Goal: Information Seeking & Learning: Check status

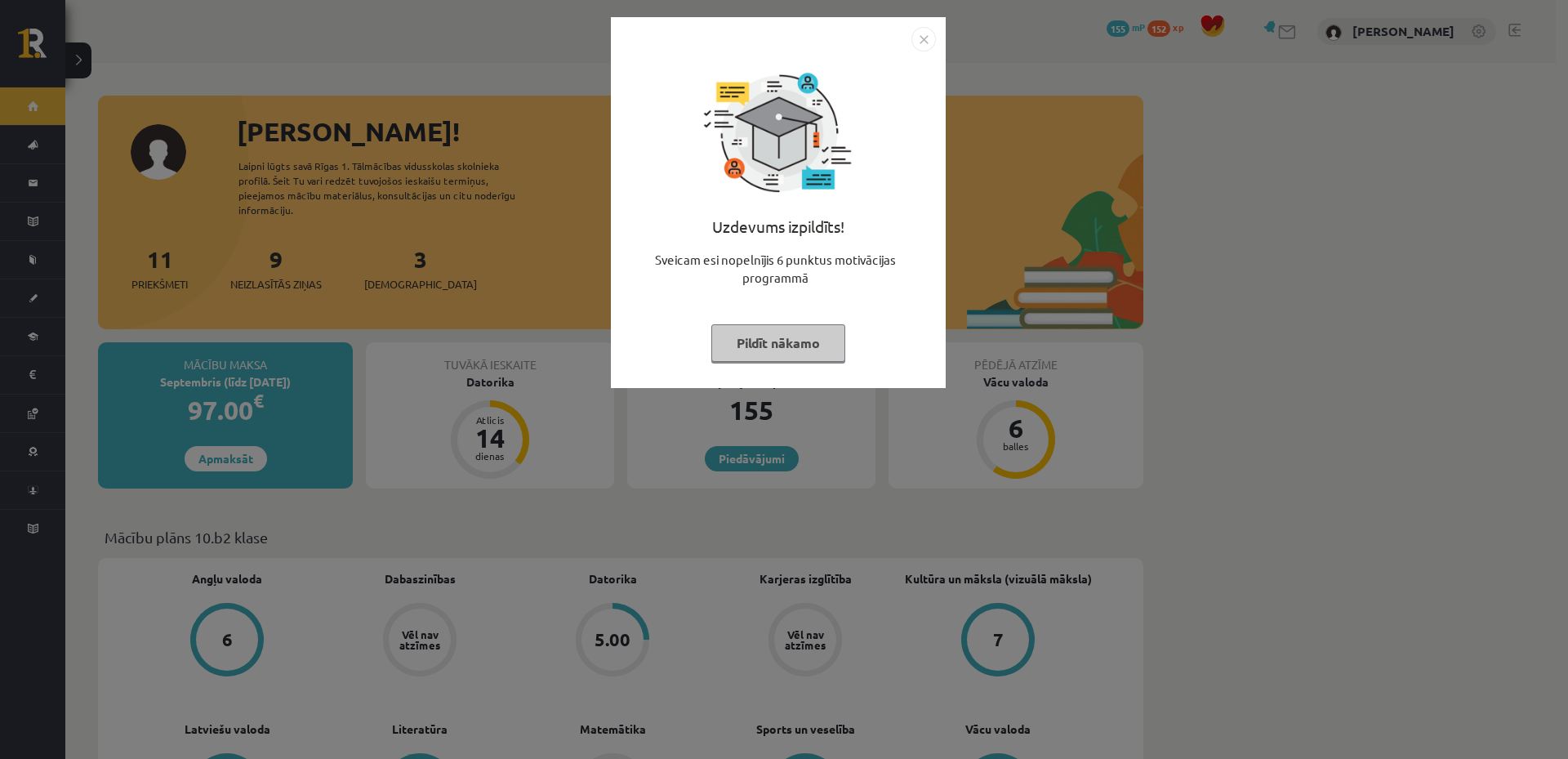
click at [920, 40] on img "Close" at bounding box center [923, 39] width 24 height 24
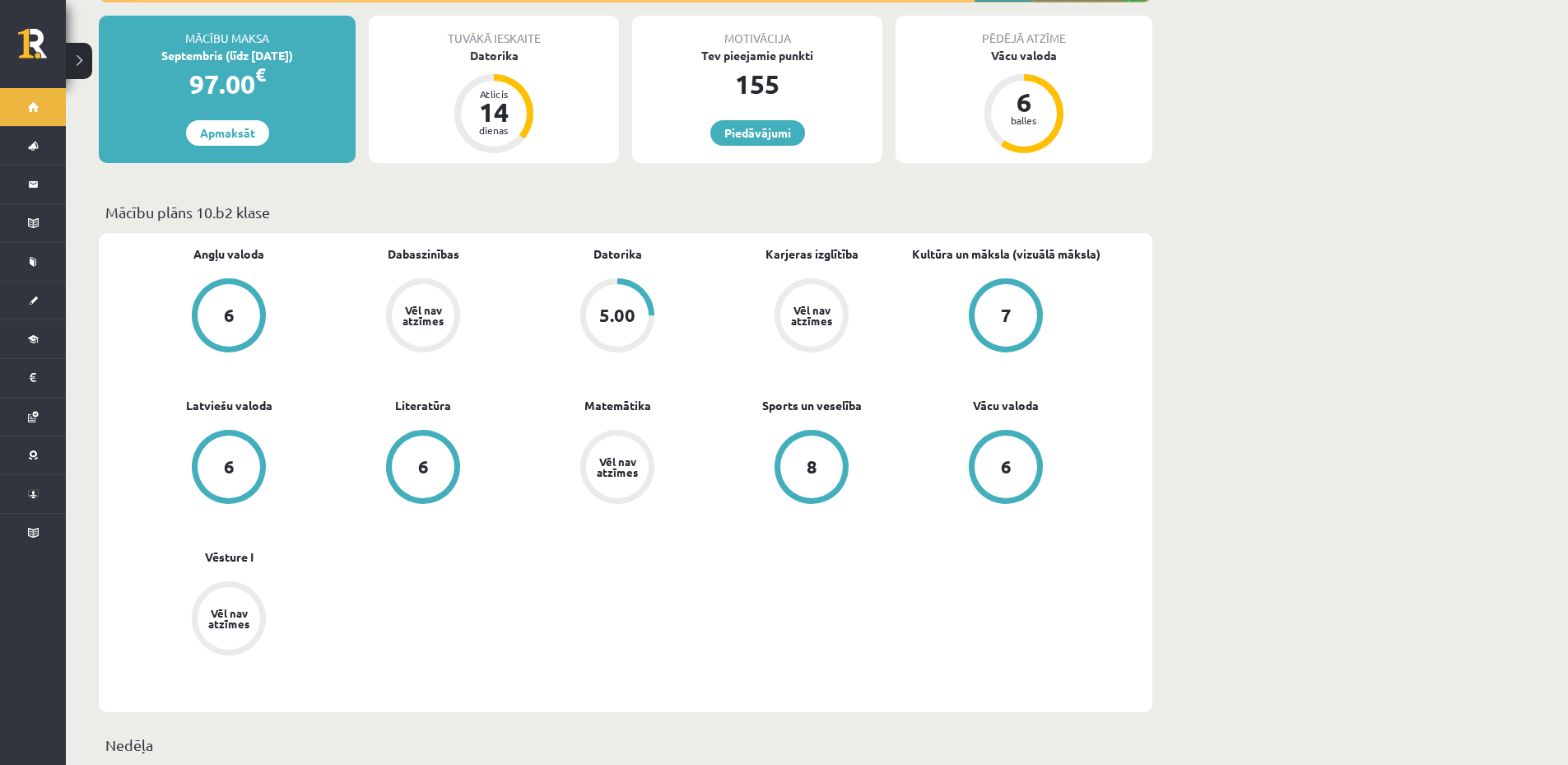
scroll to position [412, 0]
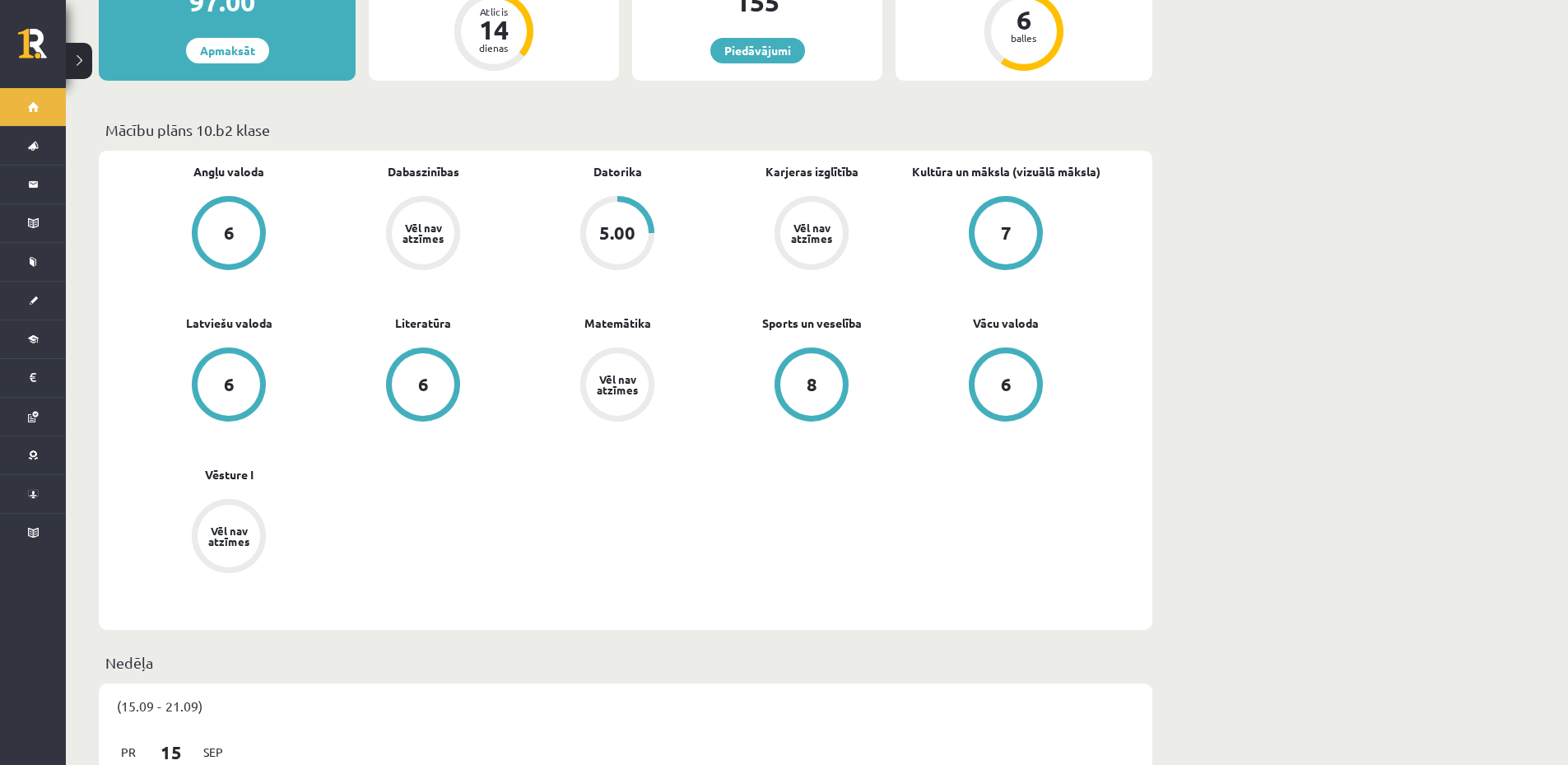
click at [623, 224] on div "5.00" at bounding box center [617, 233] width 36 height 18
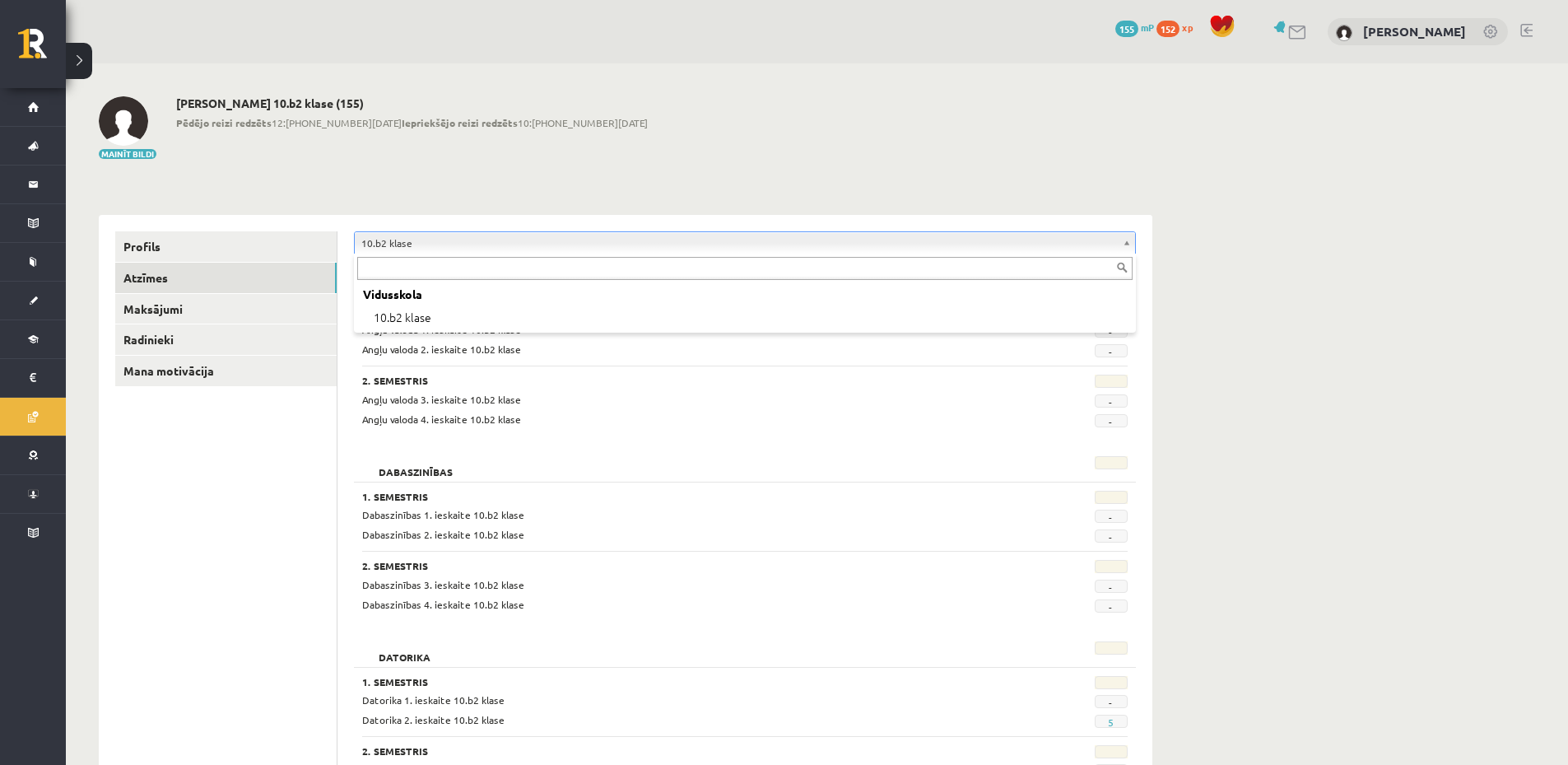
click at [540, 267] on input "text" at bounding box center [745, 267] width 776 height 23
type input "*"
type input "****"
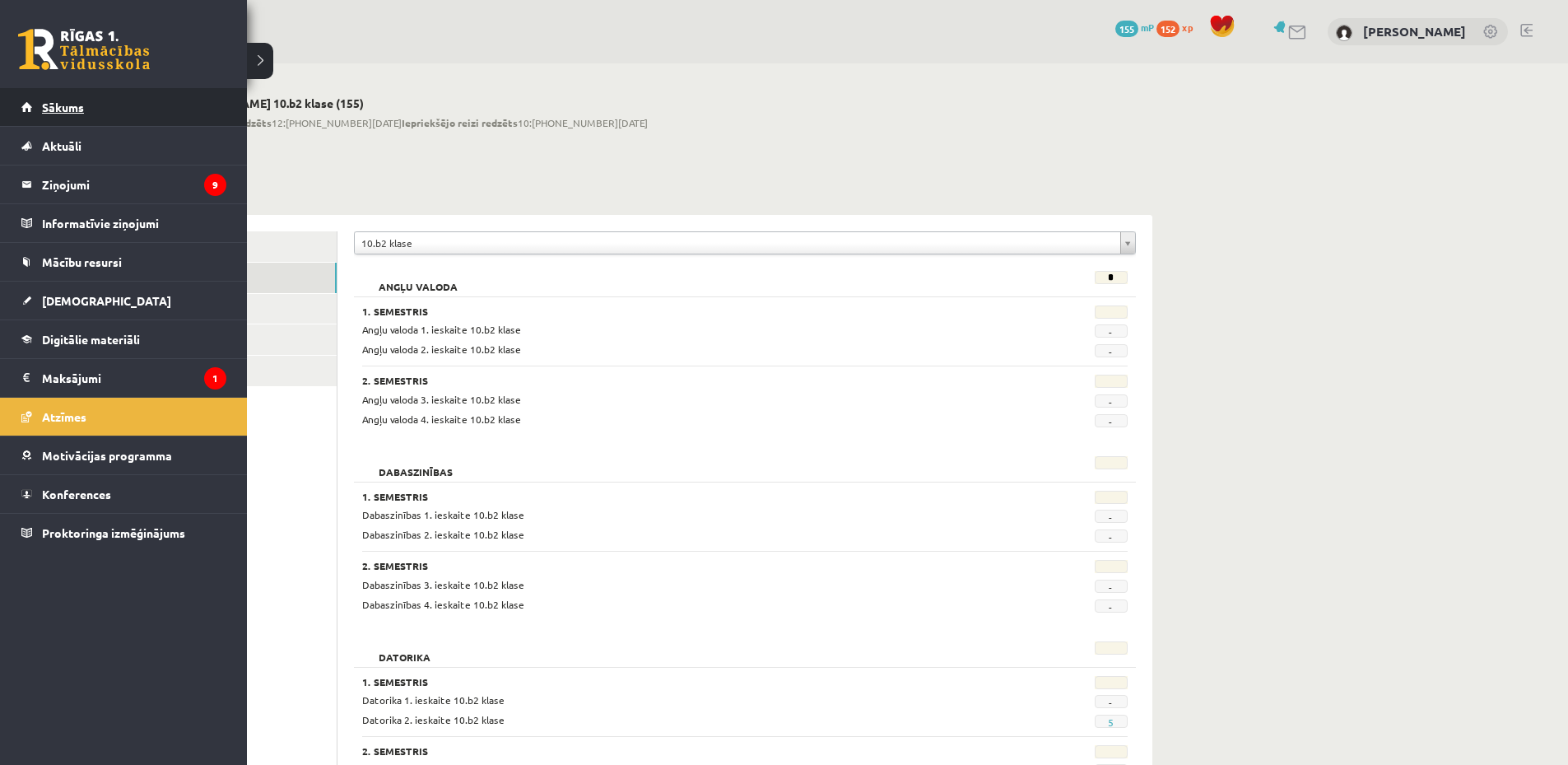
click at [102, 111] on link "Sākums" at bounding box center [124, 107] width 205 height 38
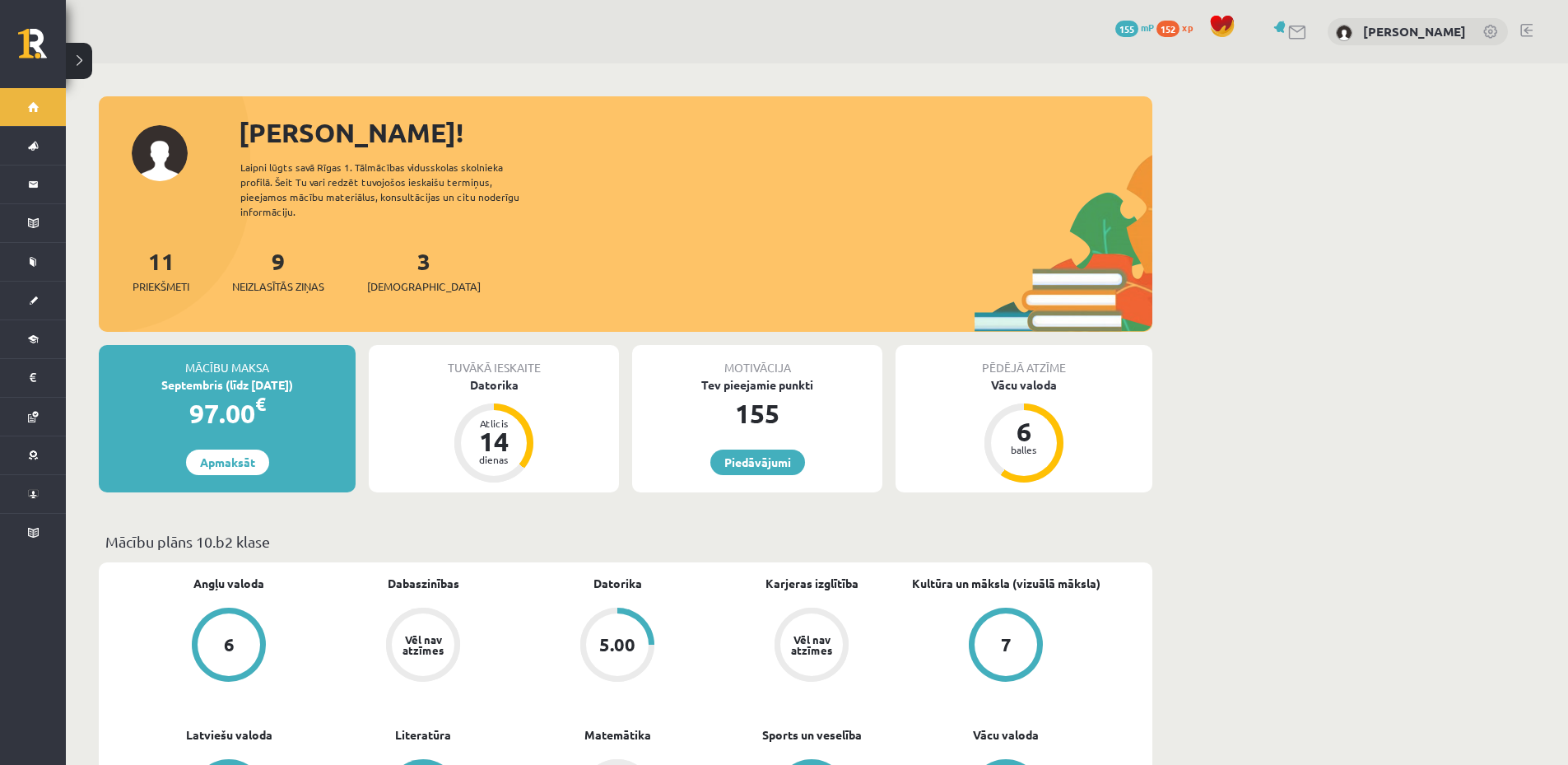
scroll to position [247, 0]
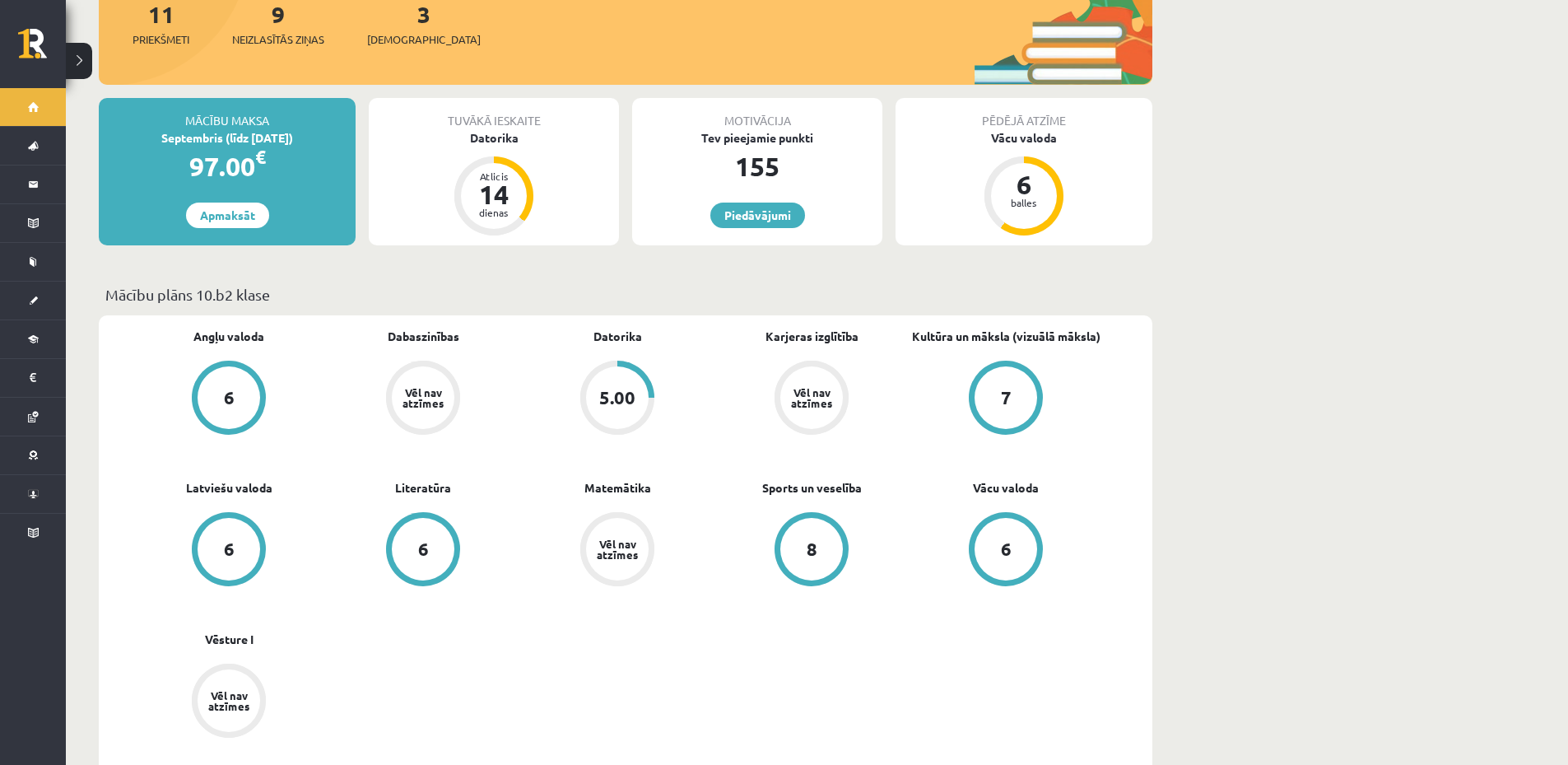
click at [626, 389] on div "5.00" at bounding box center [617, 398] width 36 height 18
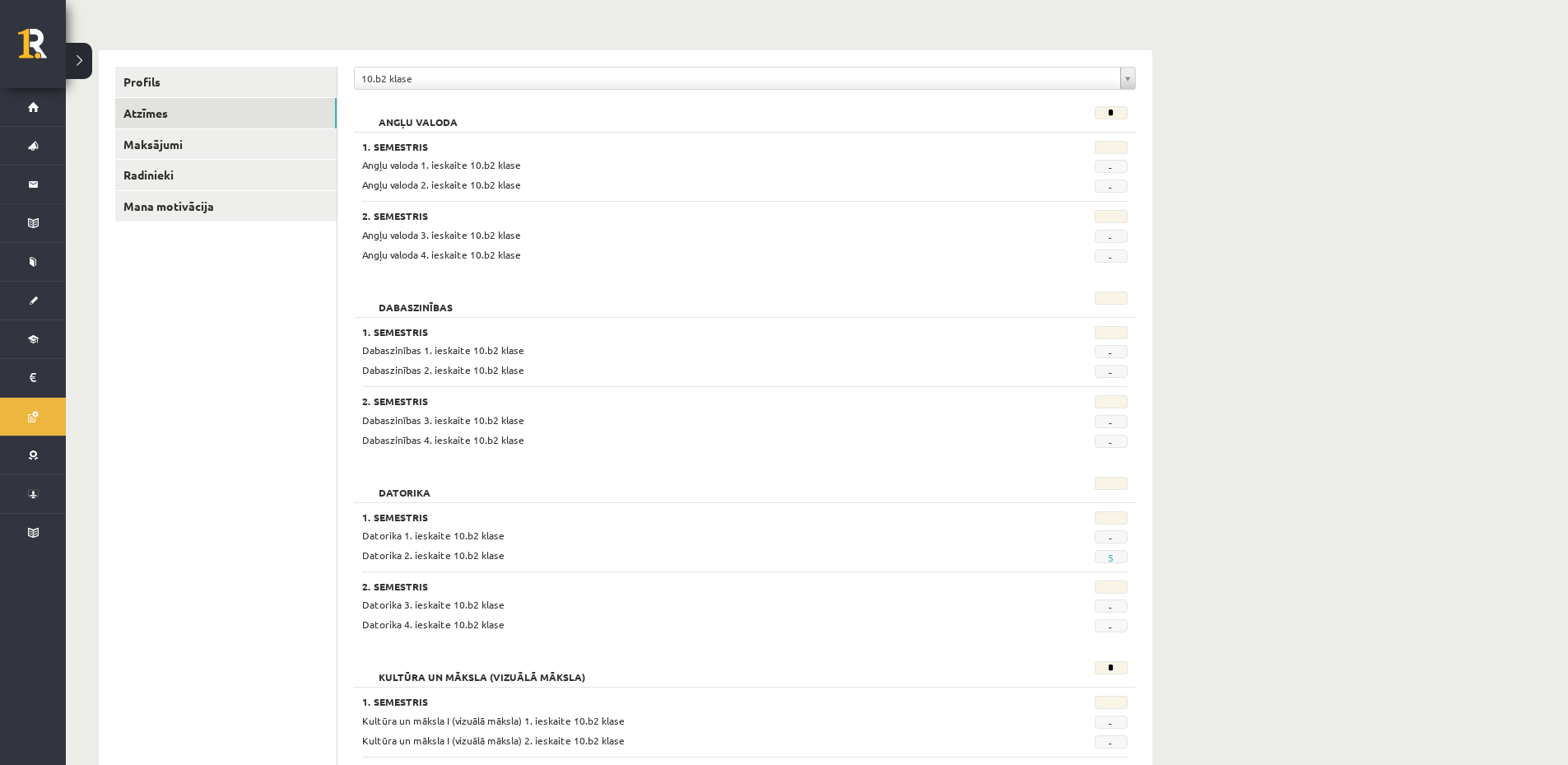
scroll to position [329, 0]
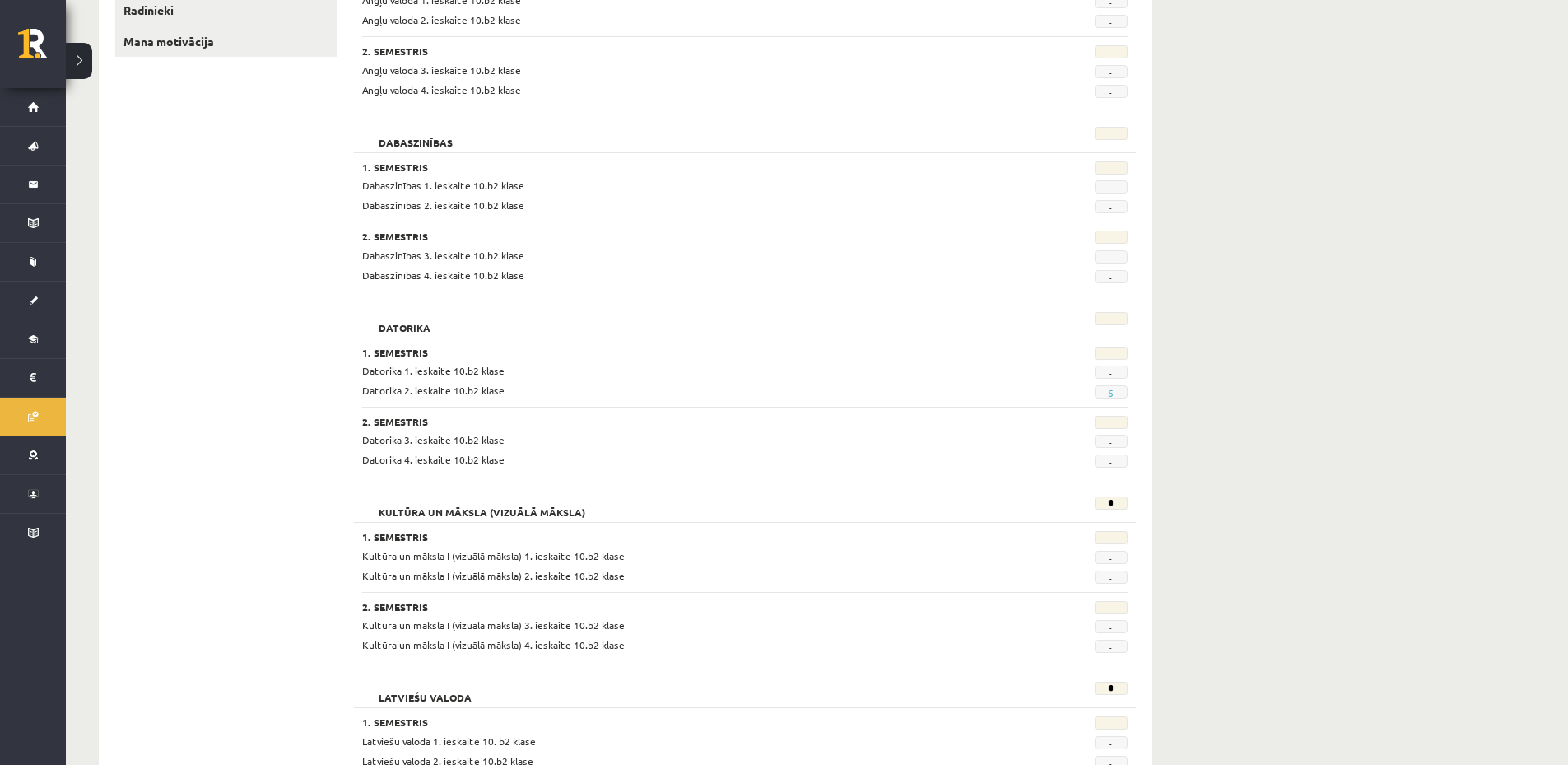
click at [1114, 385] on span "5" at bounding box center [1111, 392] width 33 height 14
click at [1109, 374] on span "-" at bounding box center [1111, 372] width 33 height 14
click at [1114, 373] on span "-" at bounding box center [1111, 372] width 33 height 14
click at [1111, 391] on link "5" at bounding box center [1110, 392] width 5 height 14
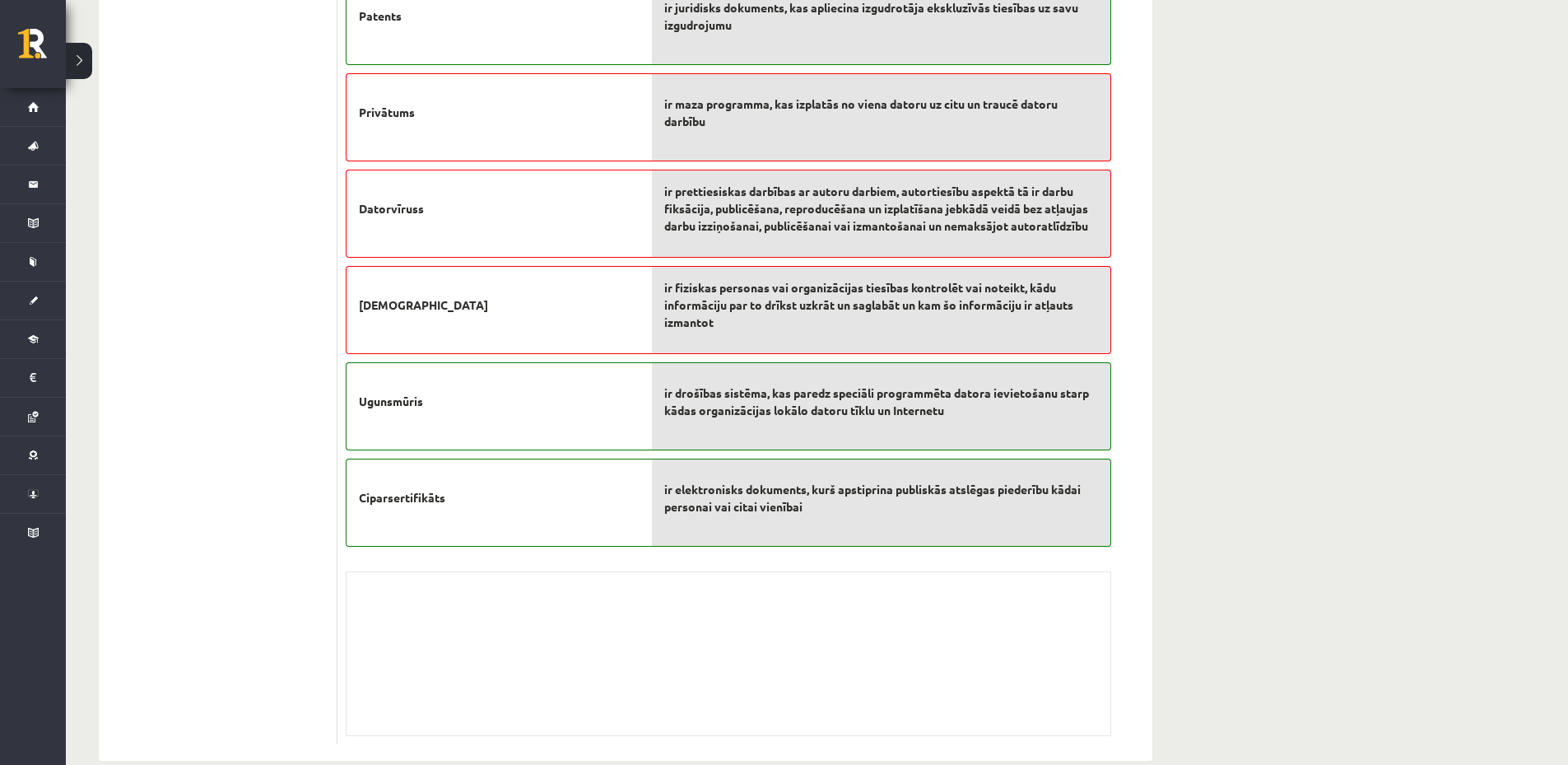
scroll to position [329, 0]
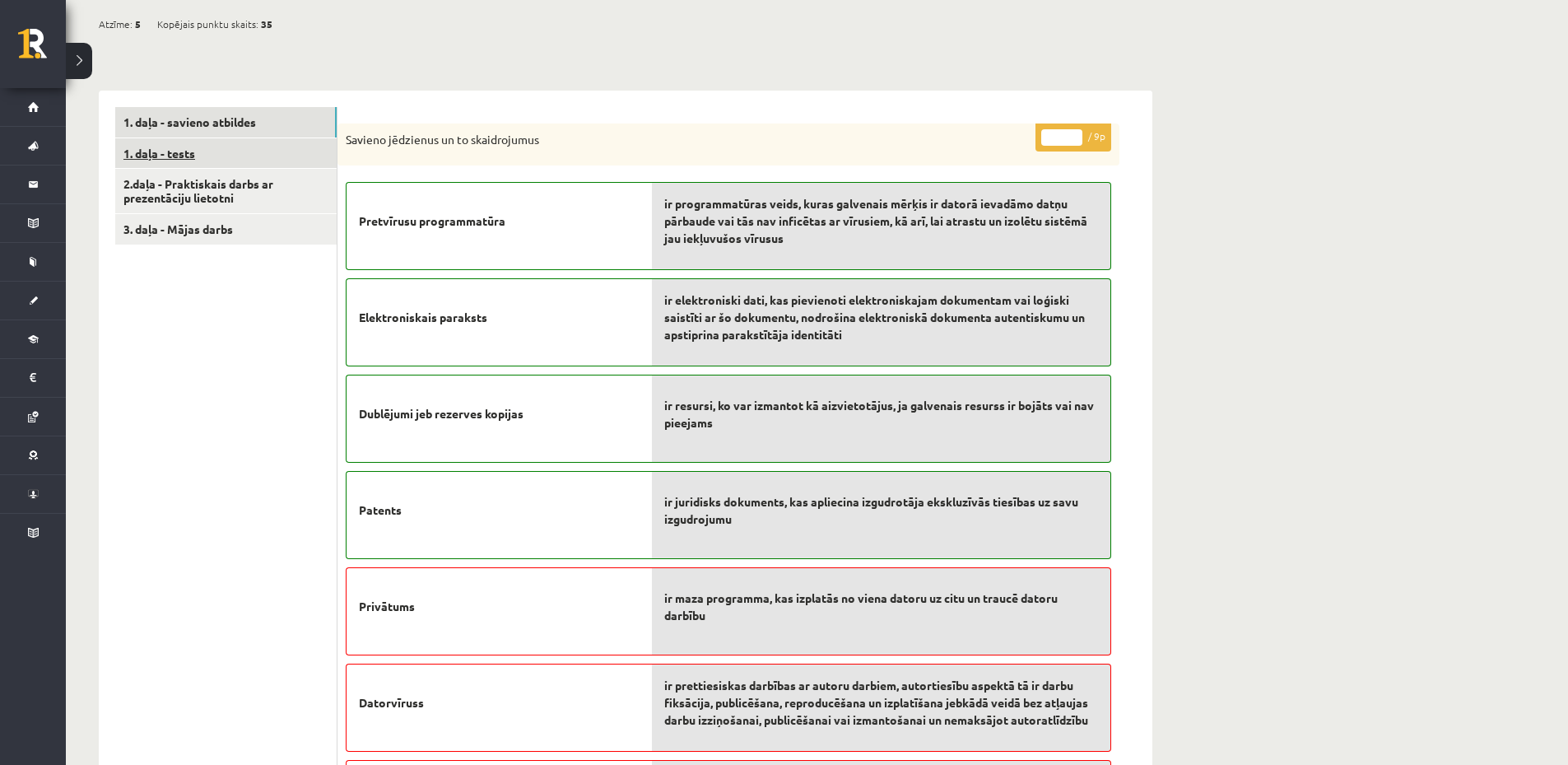
click at [296, 147] on link "1. daļa - tests" at bounding box center [226, 154] width 221 height 31
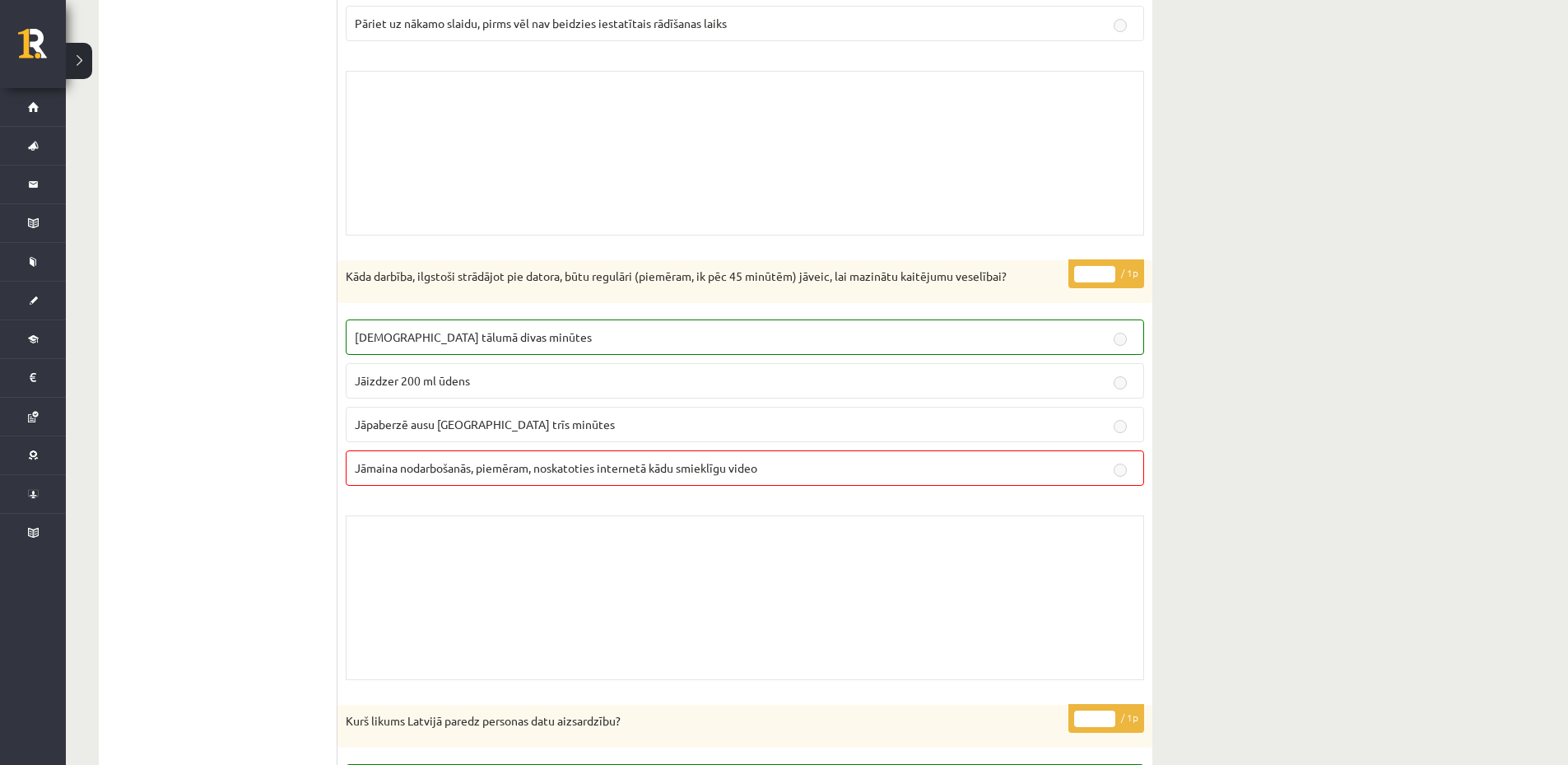
scroll to position [0, 0]
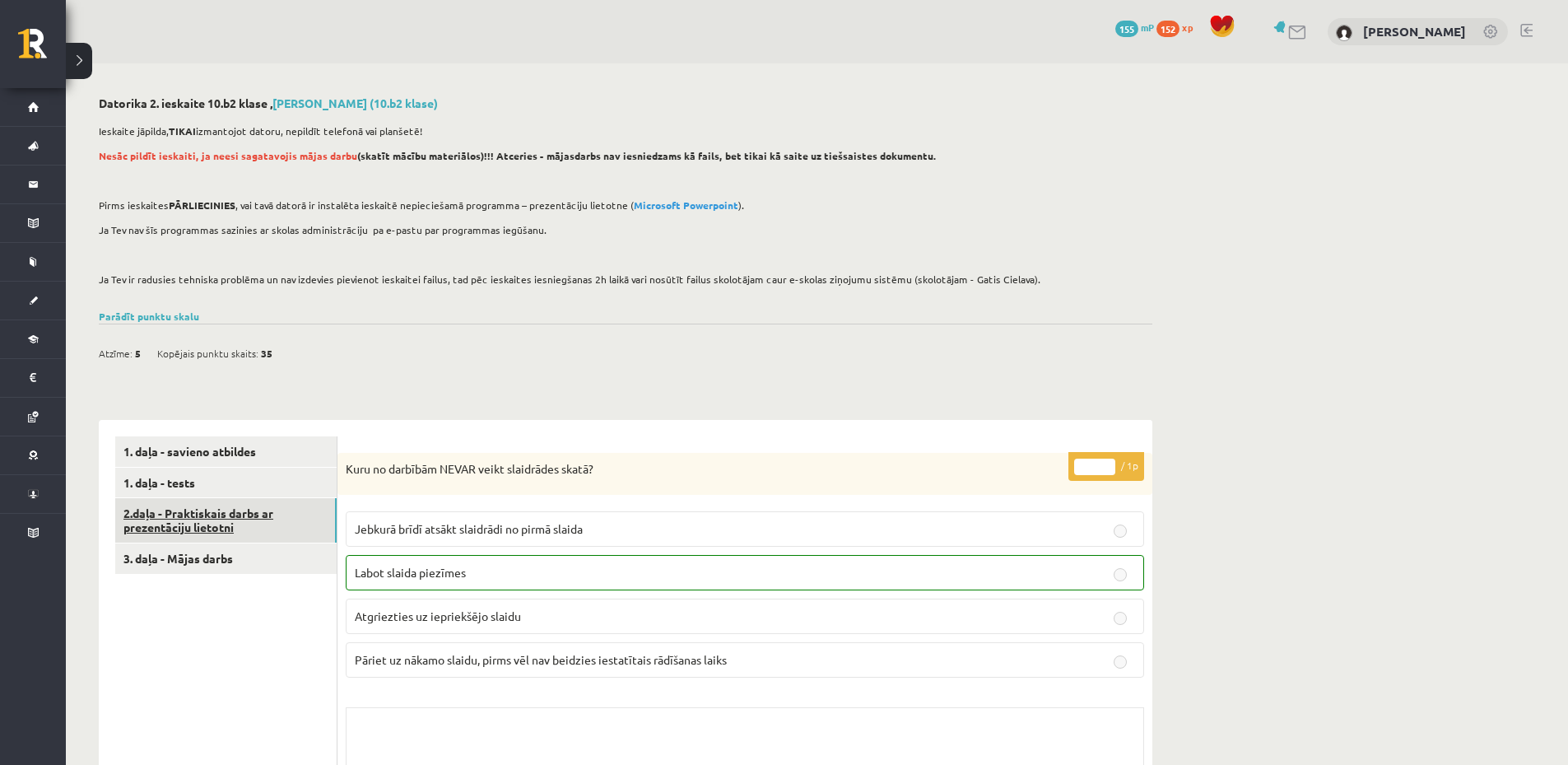
click at [196, 514] on link "2.daļa - Praktiskais darbs ar prezentāciju lietotni" at bounding box center [226, 519] width 221 height 44
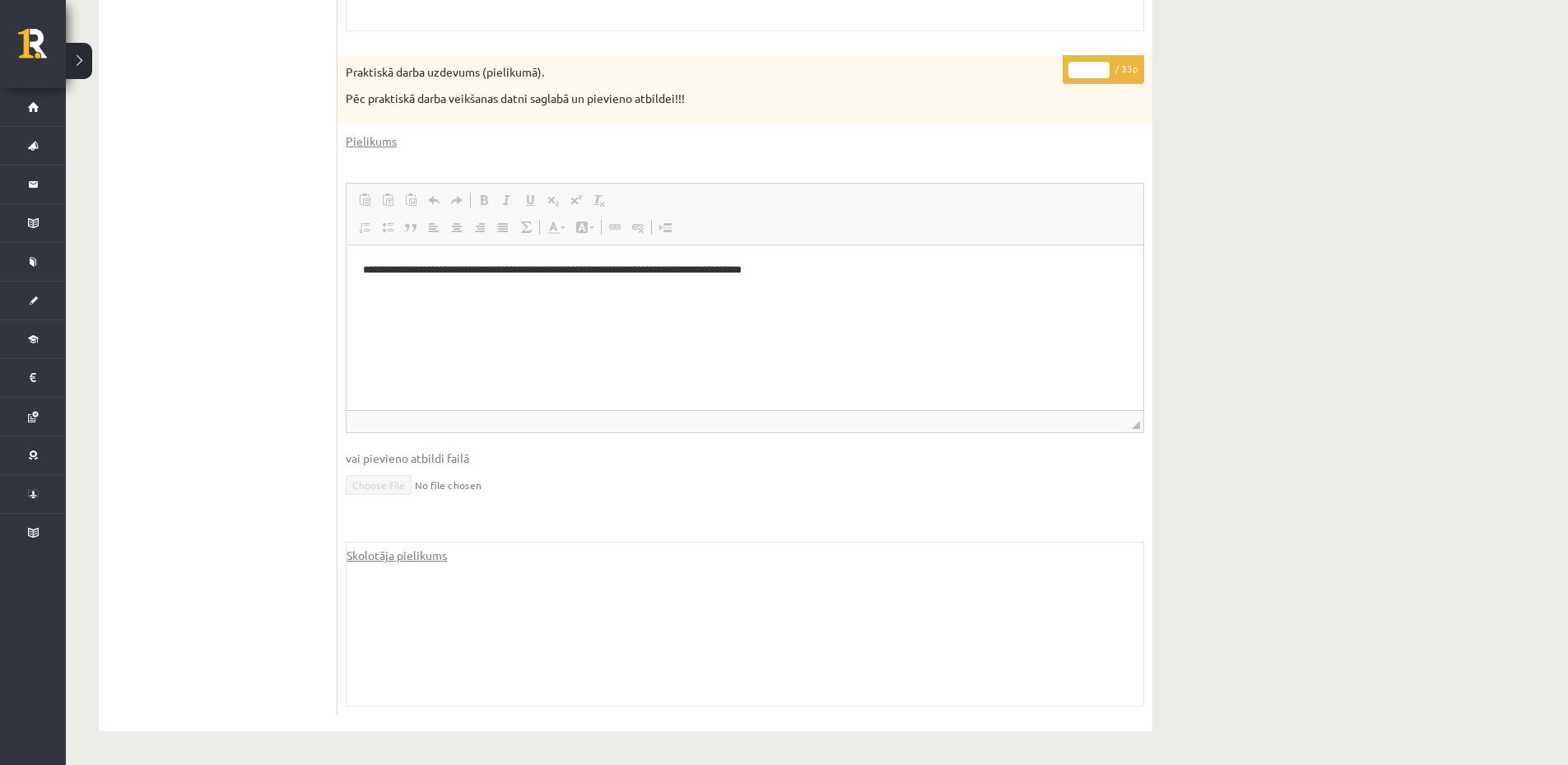
scroll to position [293, 0]
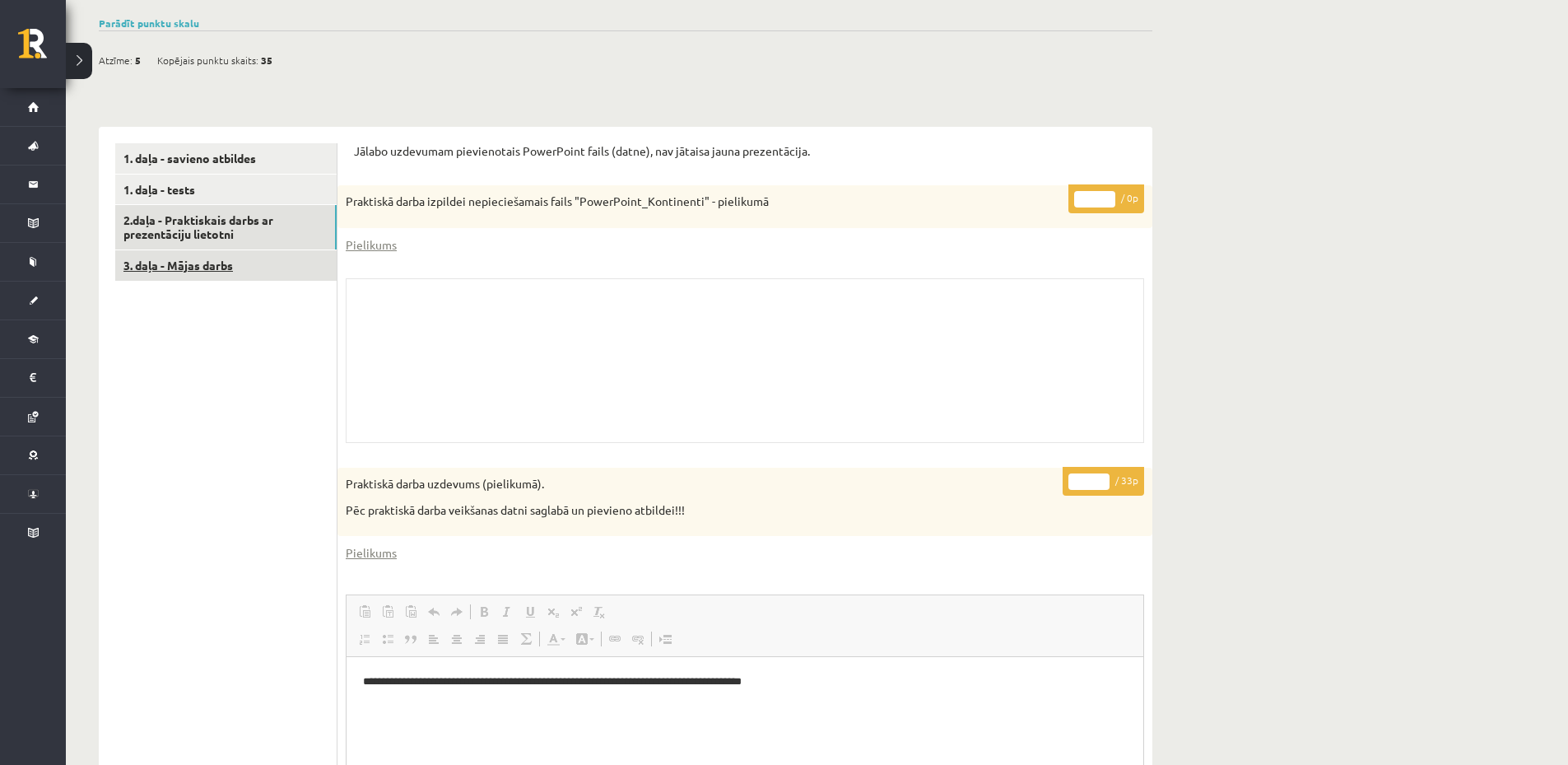
click at [196, 268] on link "3. daļa - Mājas darbs" at bounding box center [226, 266] width 221 height 31
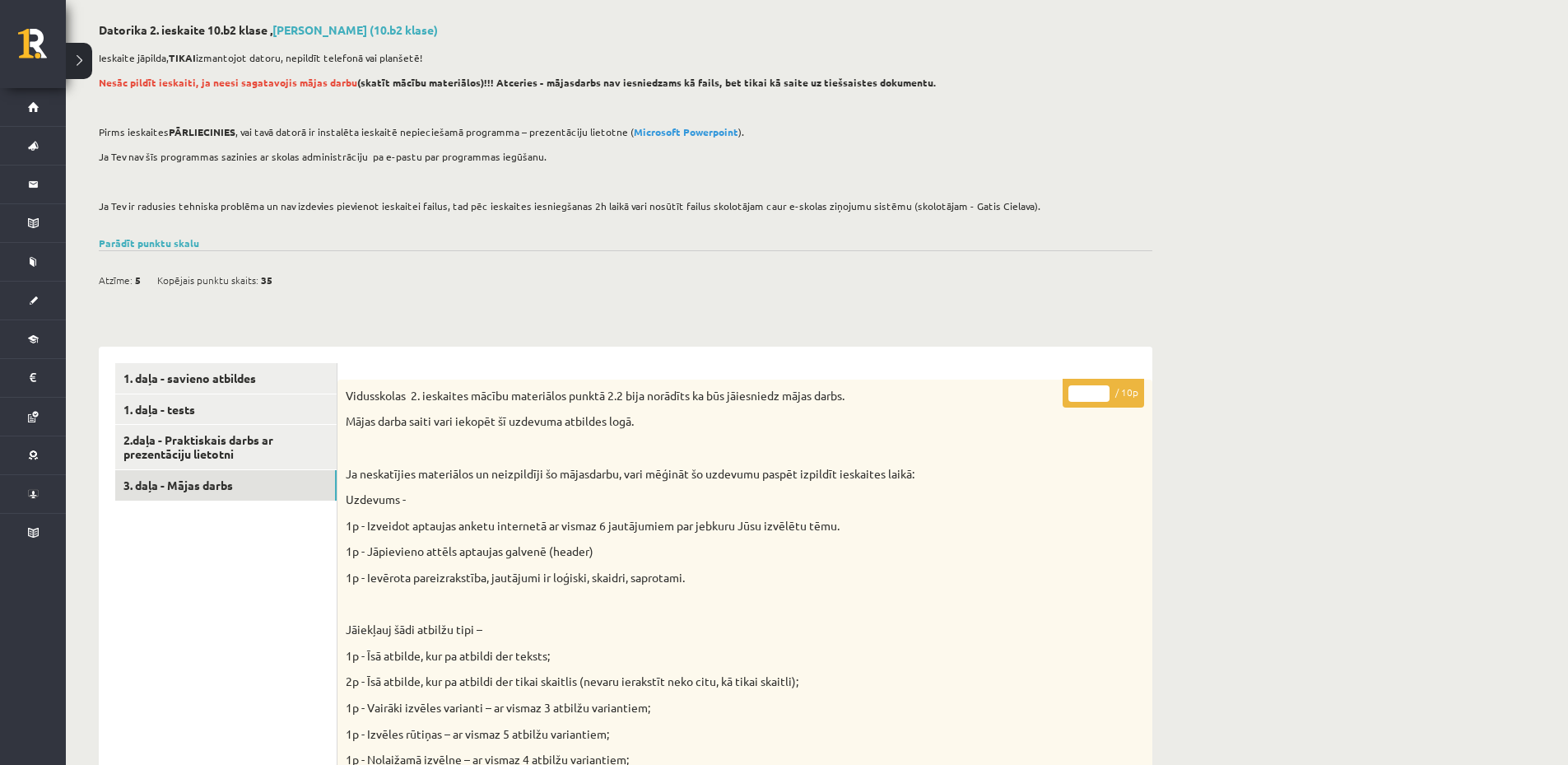
scroll to position [0, 0]
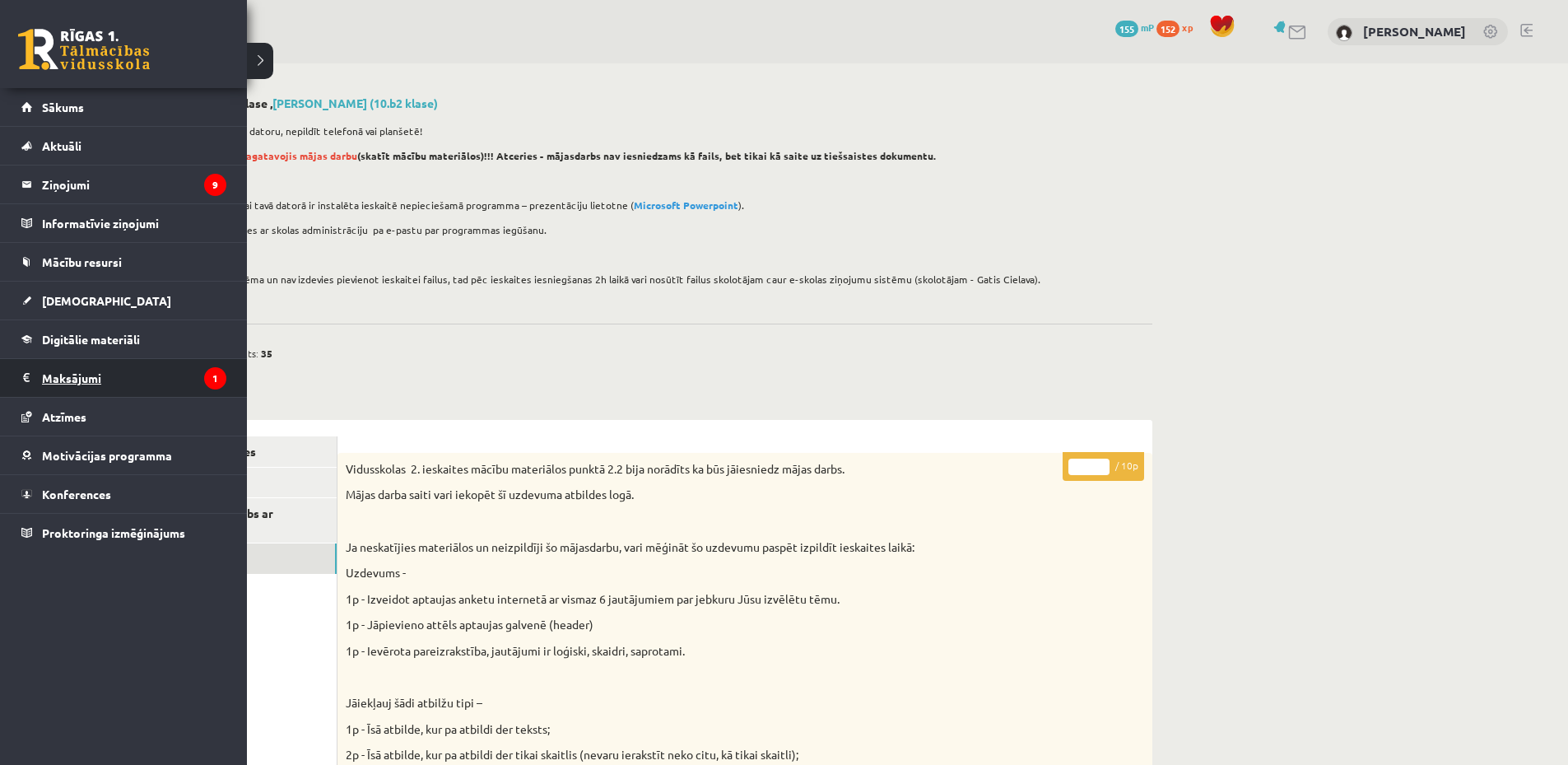
click at [94, 380] on legend "Maksājumi 1" at bounding box center [133, 378] width 184 height 38
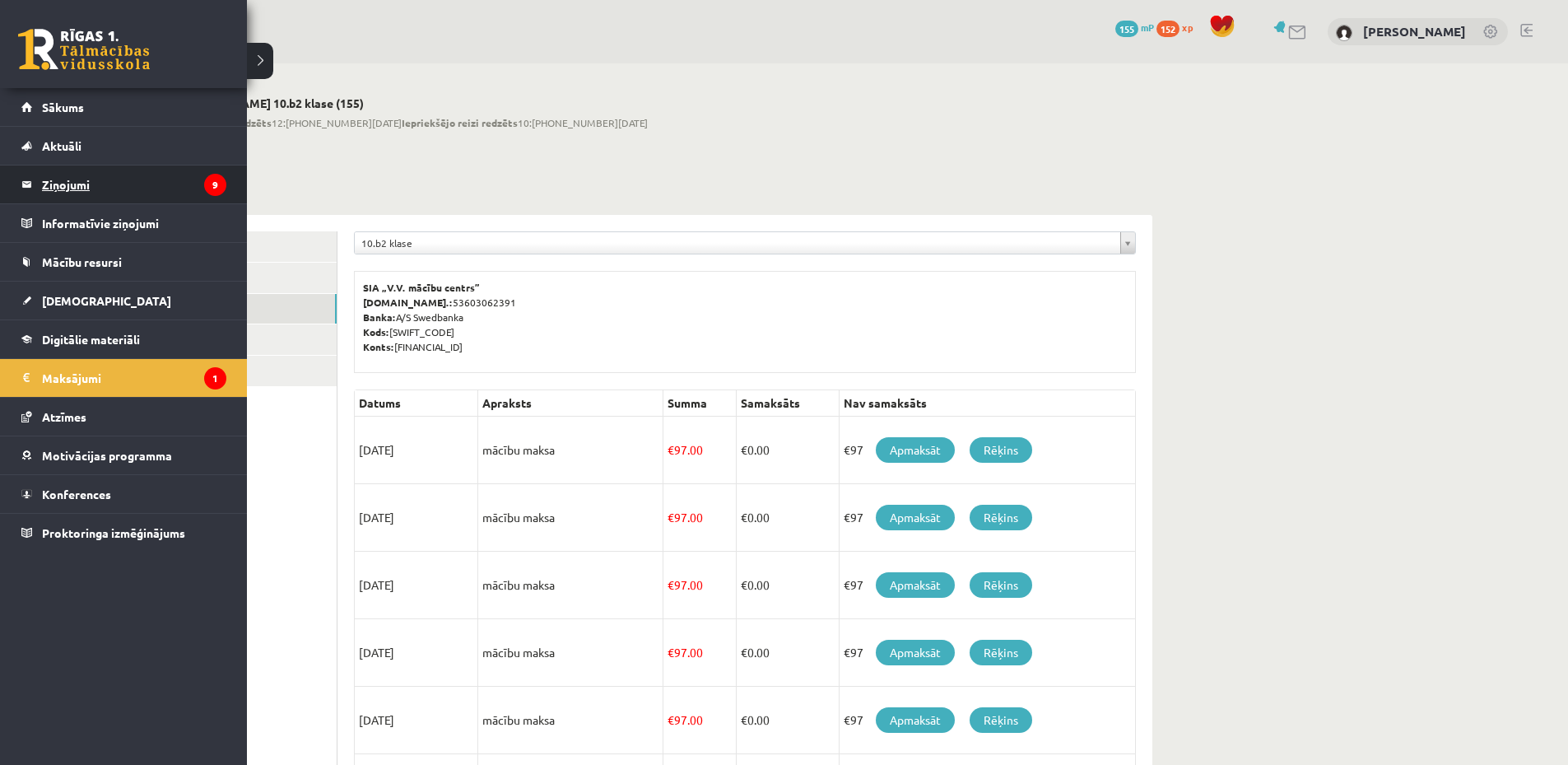
click at [78, 199] on legend "Ziņojumi 9" at bounding box center [133, 185] width 184 height 38
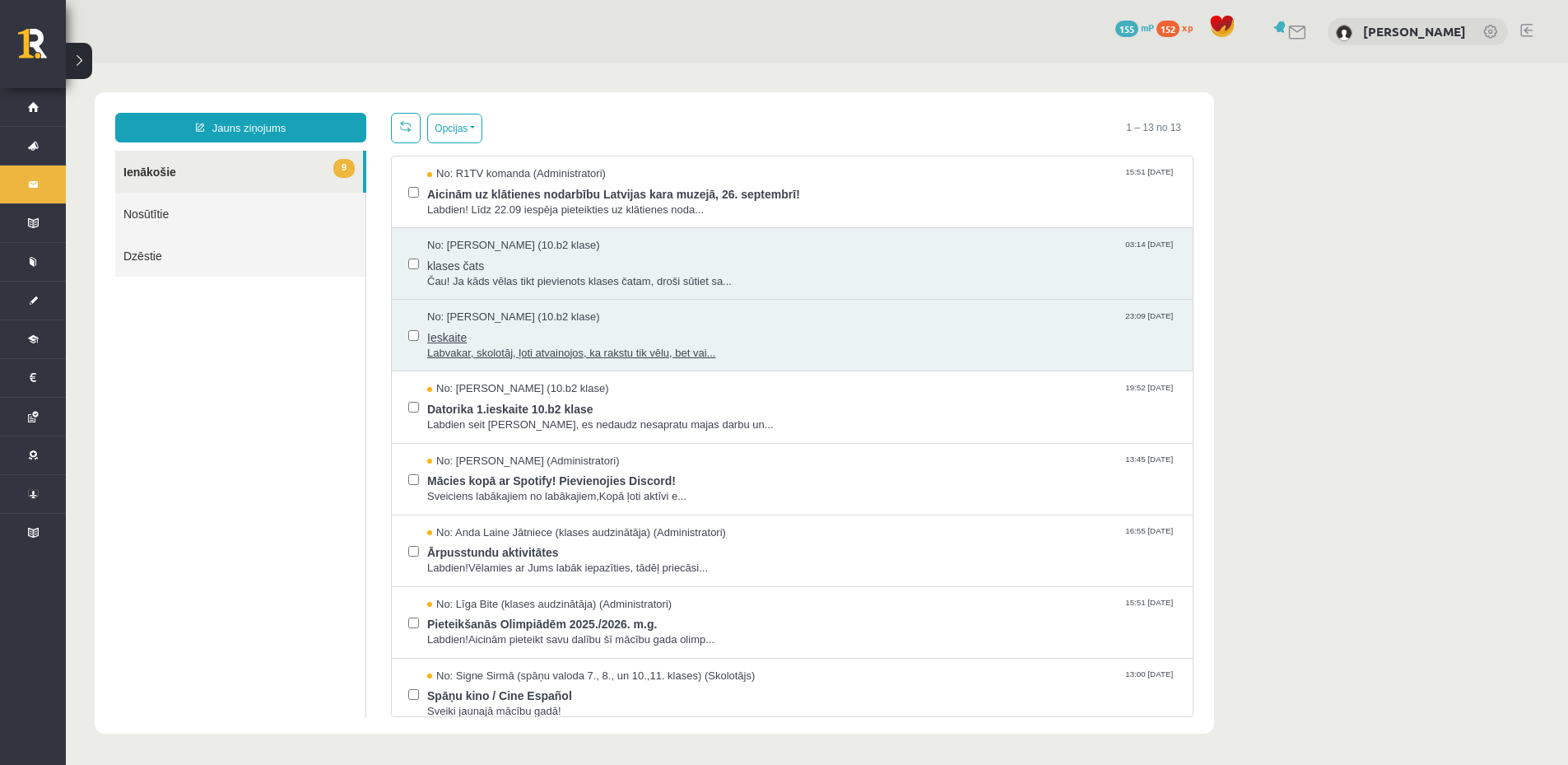
click at [696, 327] on span "Ieskaite" at bounding box center [801, 335] width 749 height 21
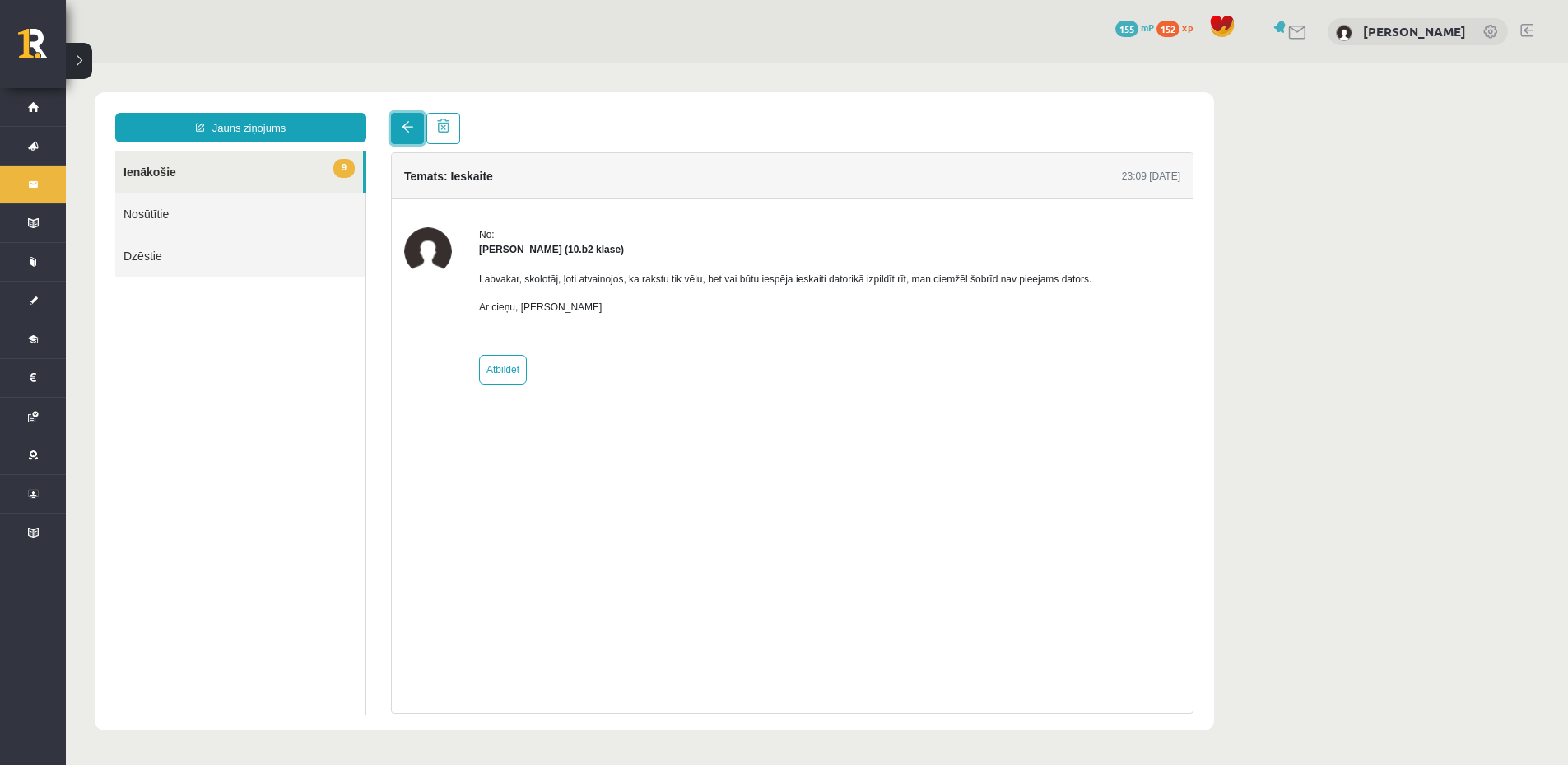
click at [395, 138] on link at bounding box center [407, 128] width 33 height 32
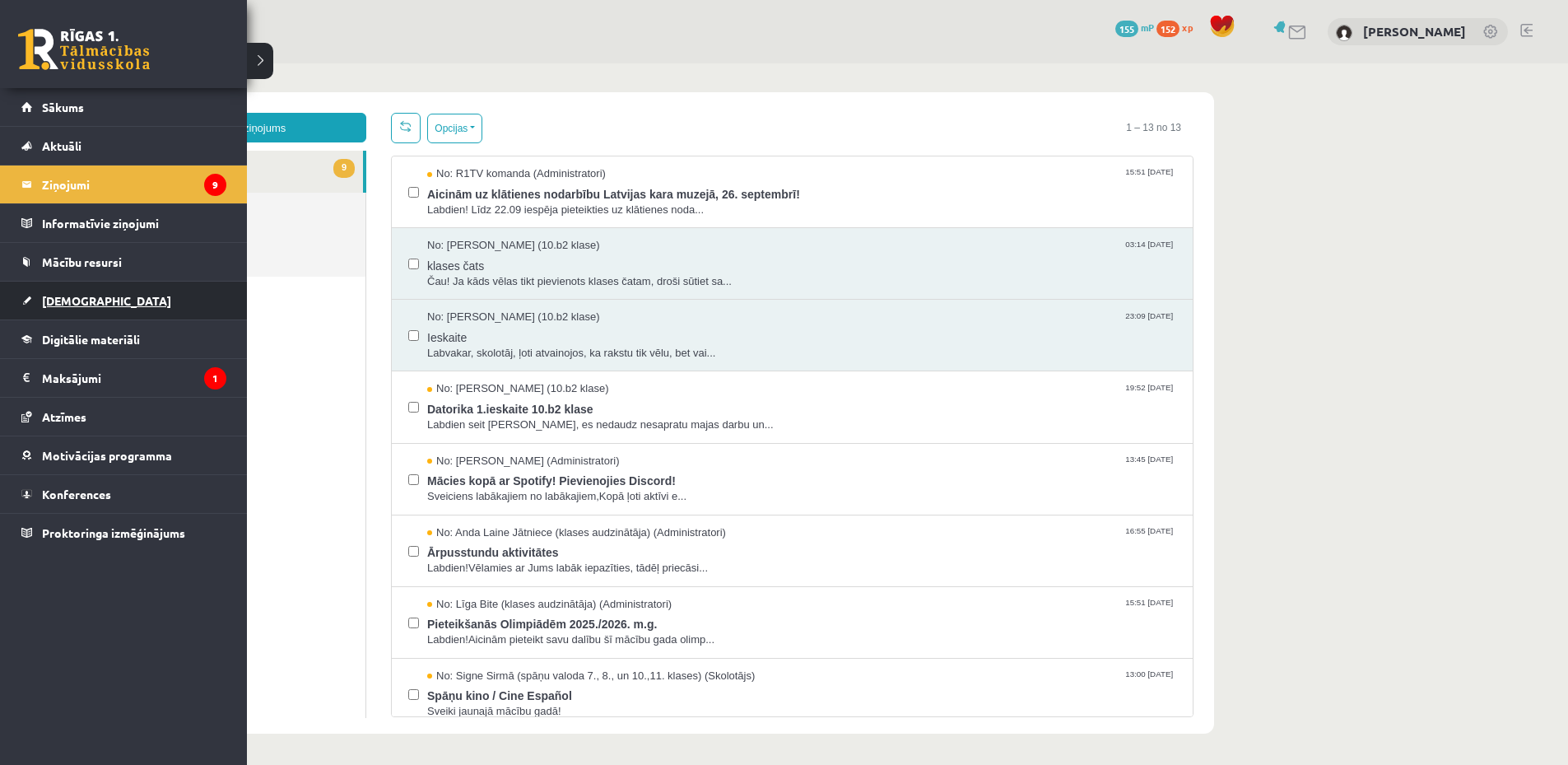
click at [100, 295] on link "[DEMOGRAPHIC_DATA]" at bounding box center [124, 301] width 205 height 38
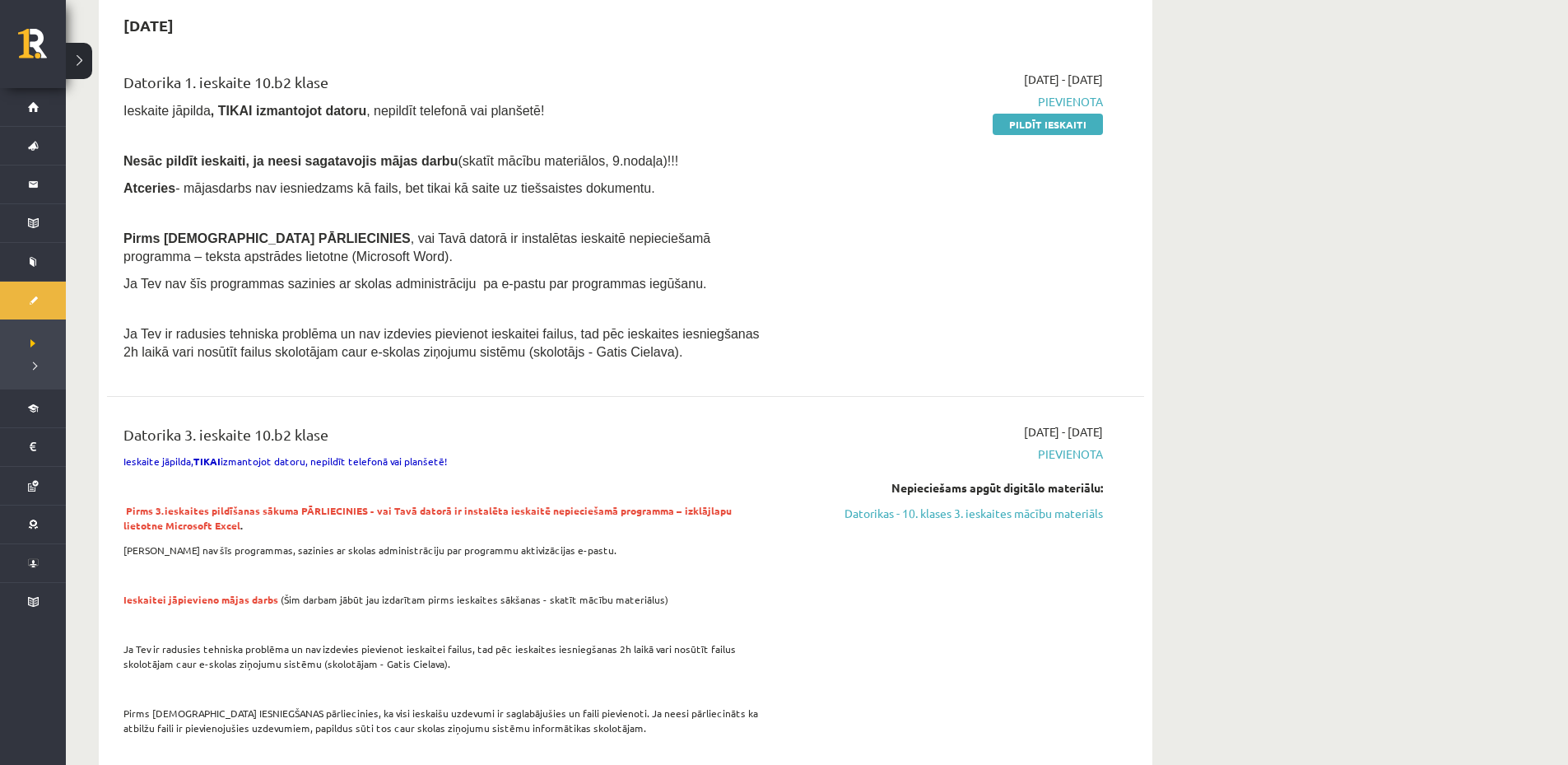
scroll to position [82, 0]
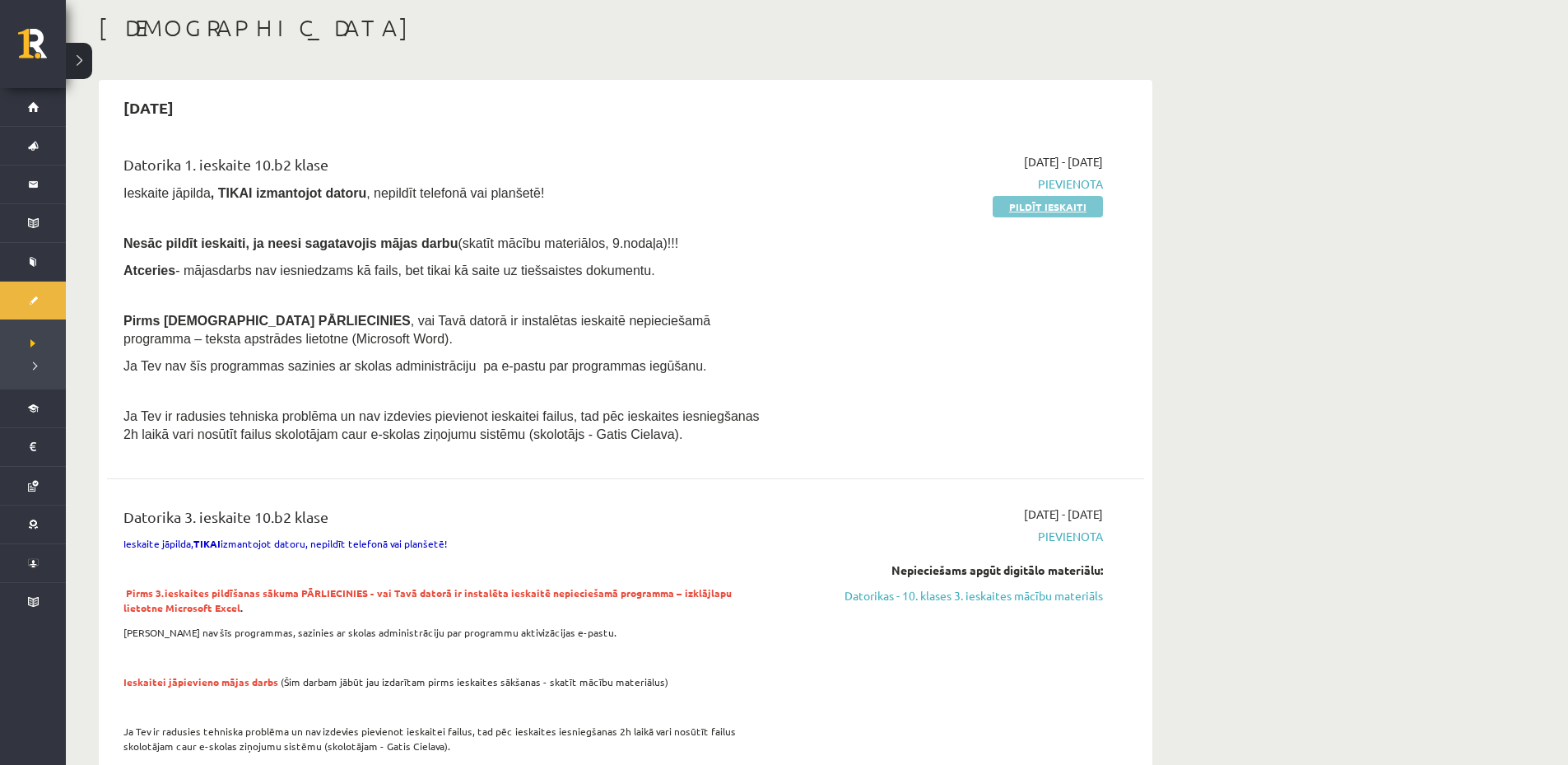
click at [1042, 209] on link "Pildīt ieskaiti" at bounding box center [1048, 207] width 111 height 22
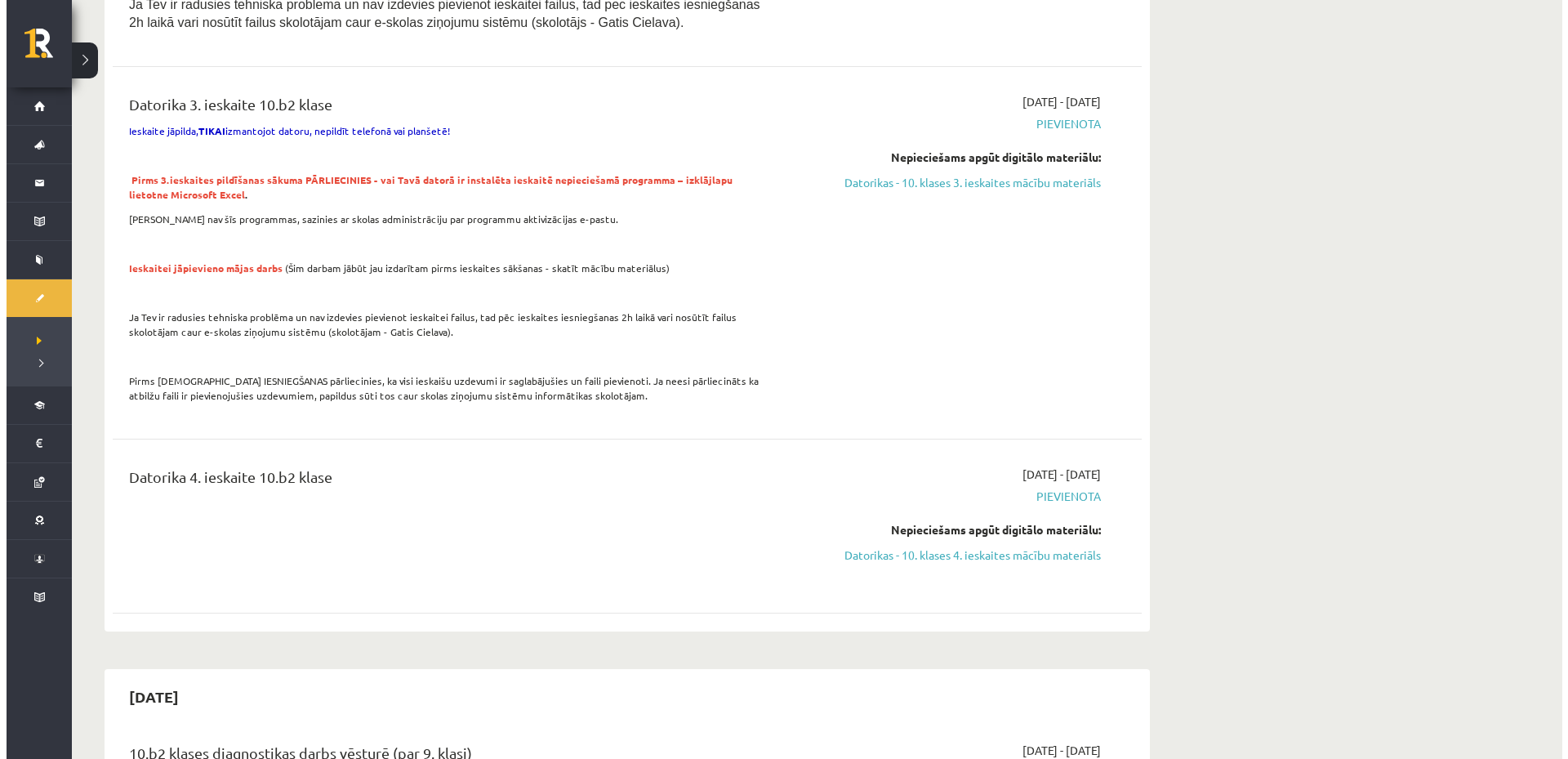
scroll to position [0, 0]
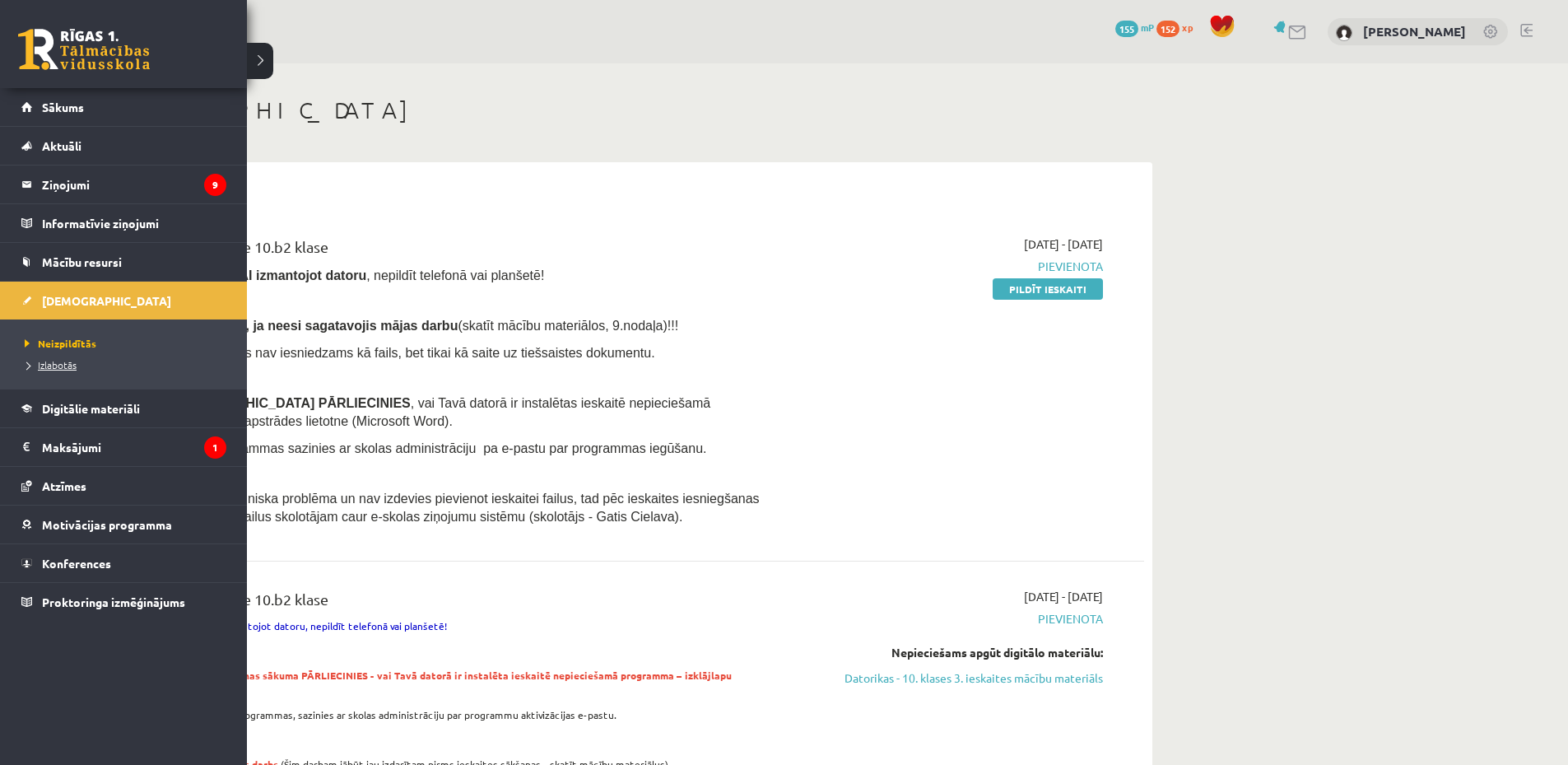
click at [62, 365] on span "Izlabotās" at bounding box center [49, 364] width 56 height 14
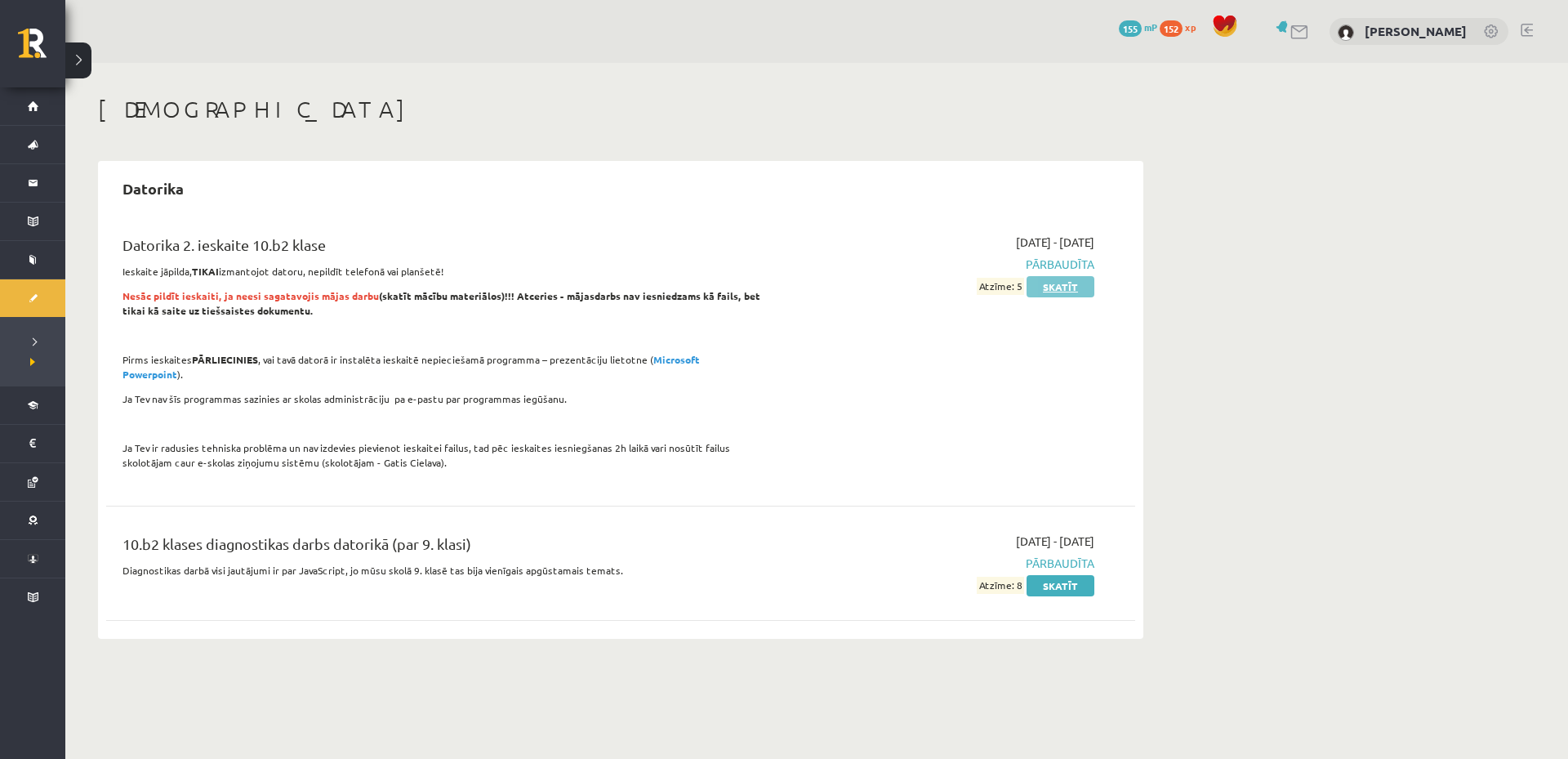
click at [1050, 281] on link "Skatīt" at bounding box center [1060, 287] width 67 height 22
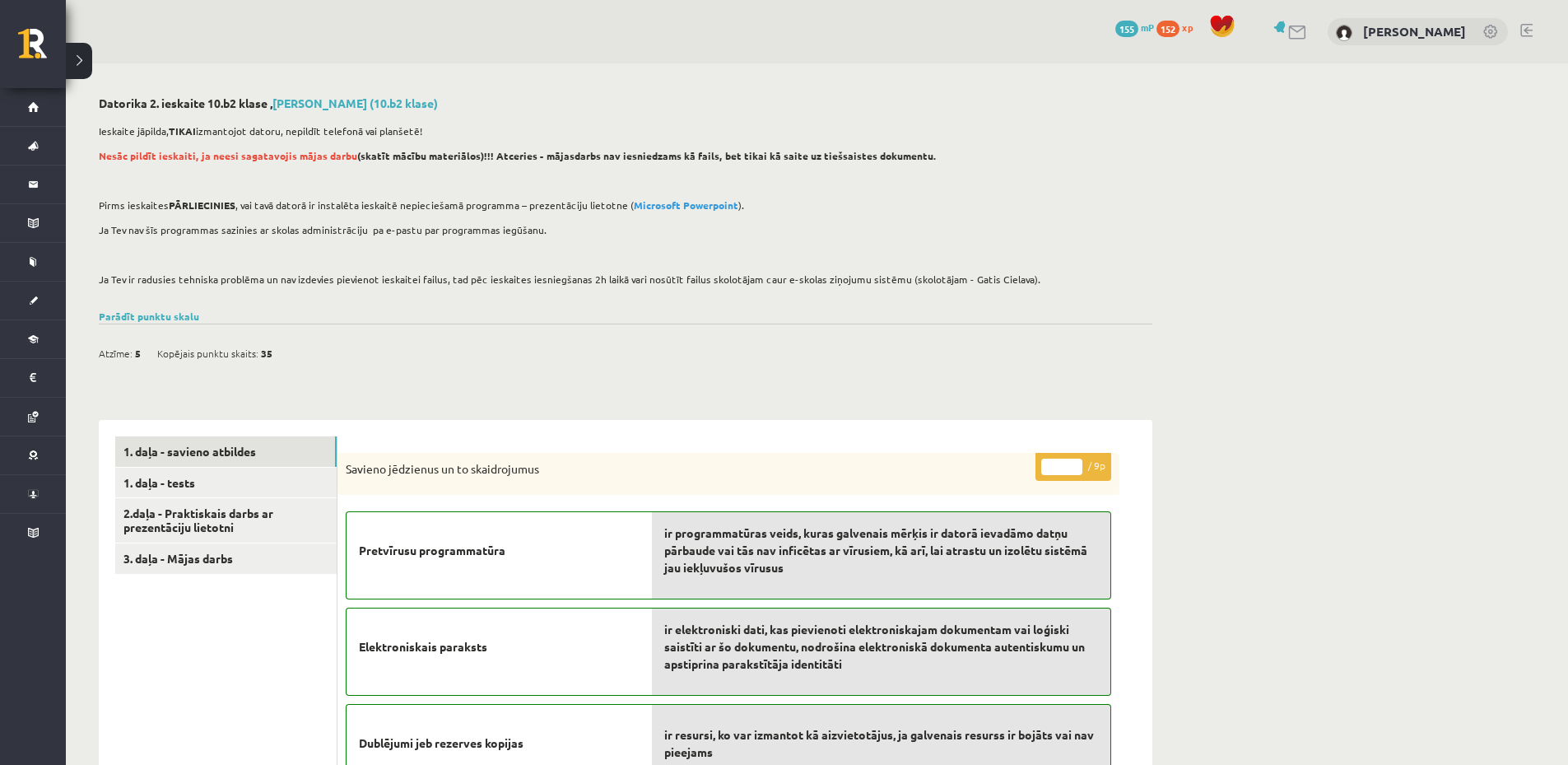
click at [236, 353] on span "Kopējais punktu skaits:" at bounding box center [208, 353] width 102 height 24
click at [125, 358] on span "Atzīme:" at bounding box center [115, 353] width 34 height 24
click at [140, 314] on link "Parādīt punktu skalu" at bounding box center [149, 315] width 101 height 14
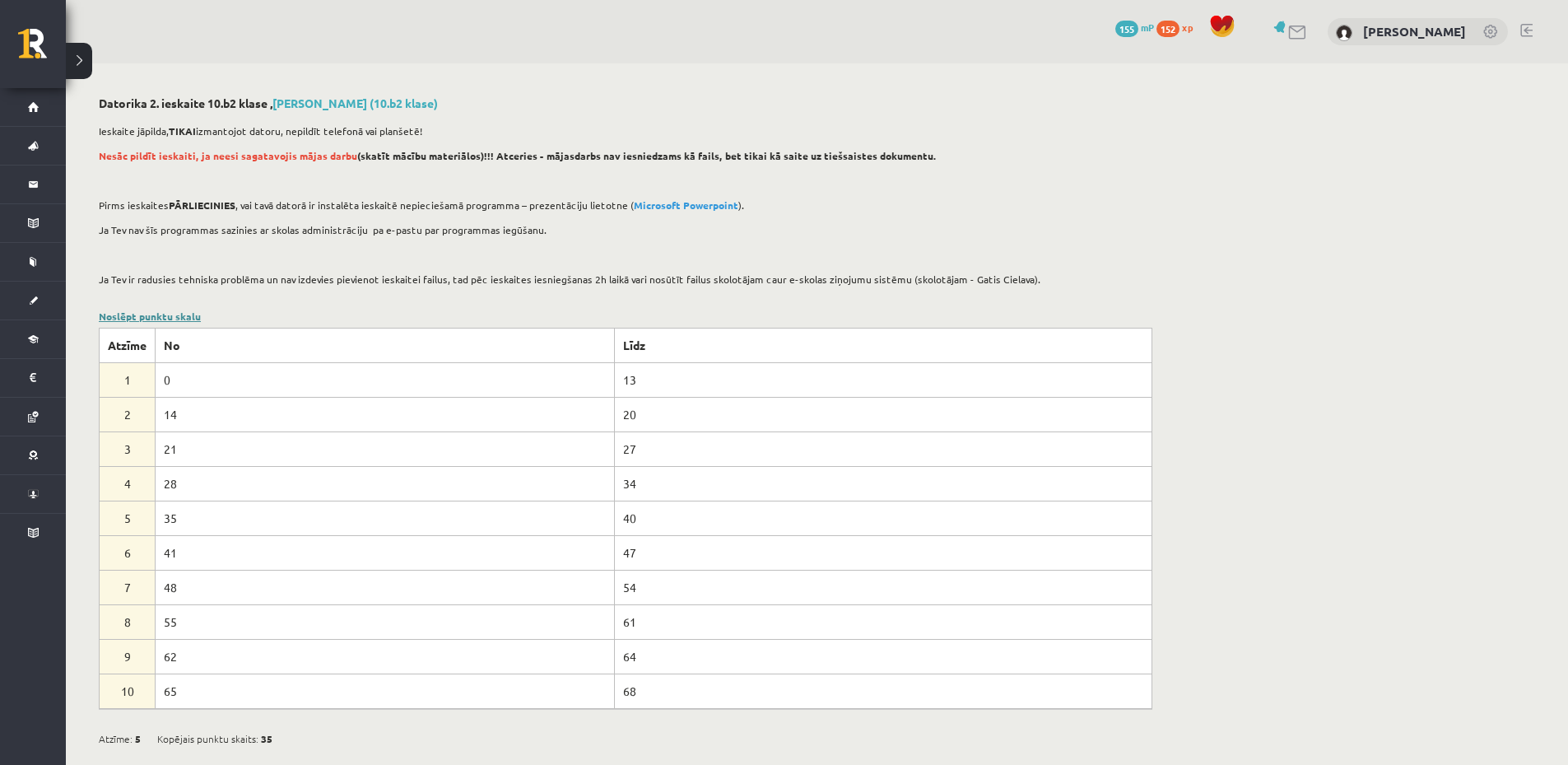
click at [168, 320] on link "Noslēpt punktu skalu" at bounding box center [150, 315] width 102 height 14
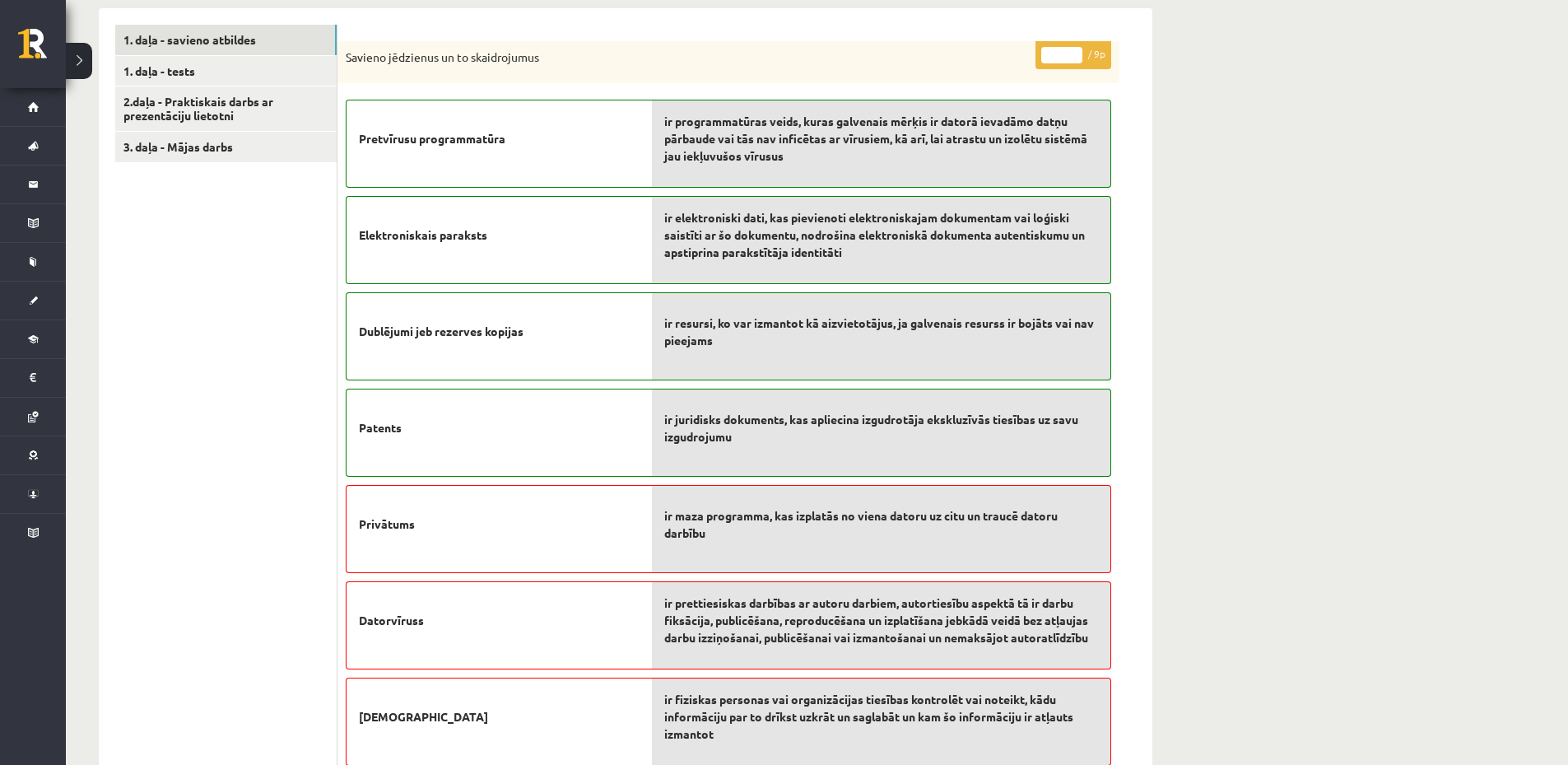
scroll to position [741, 0]
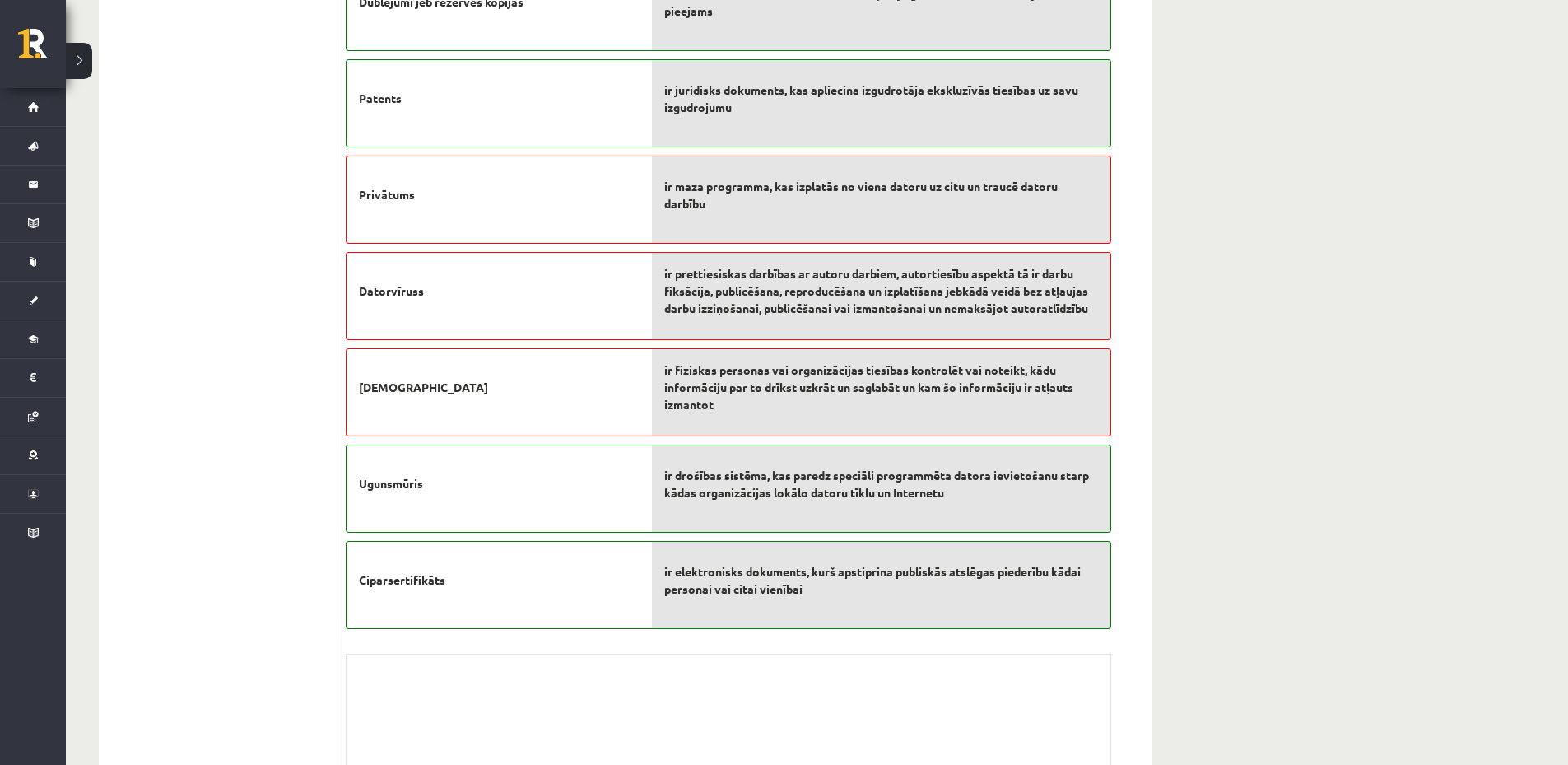
click at [712, 290] on span "ir prettiesiskas darbības ar autoru darbiem, autortiesību aspektā tā ir darbu f…" at bounding box center [881, 290] width 434 height 52
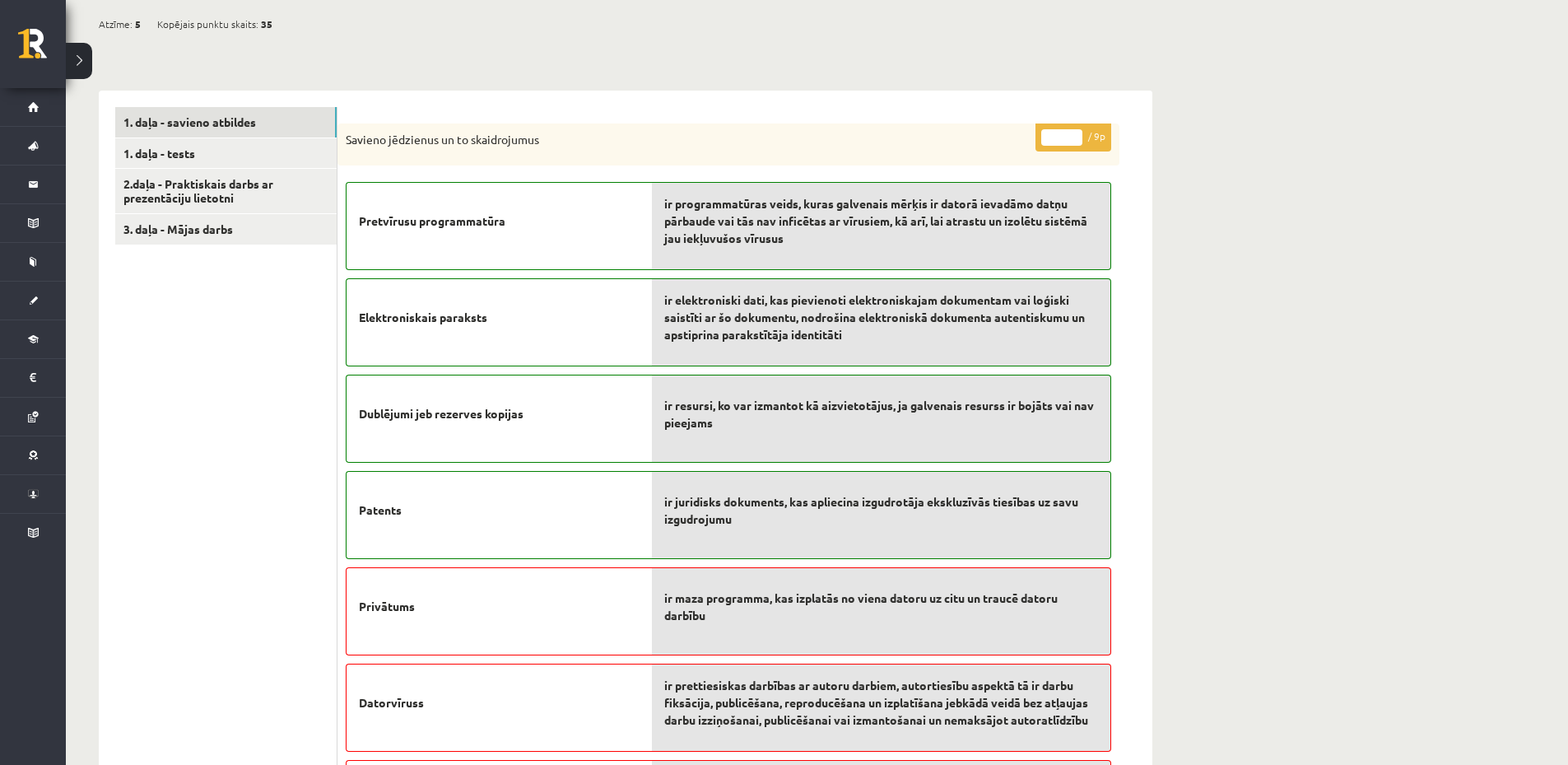
scroll to position [0, 0]
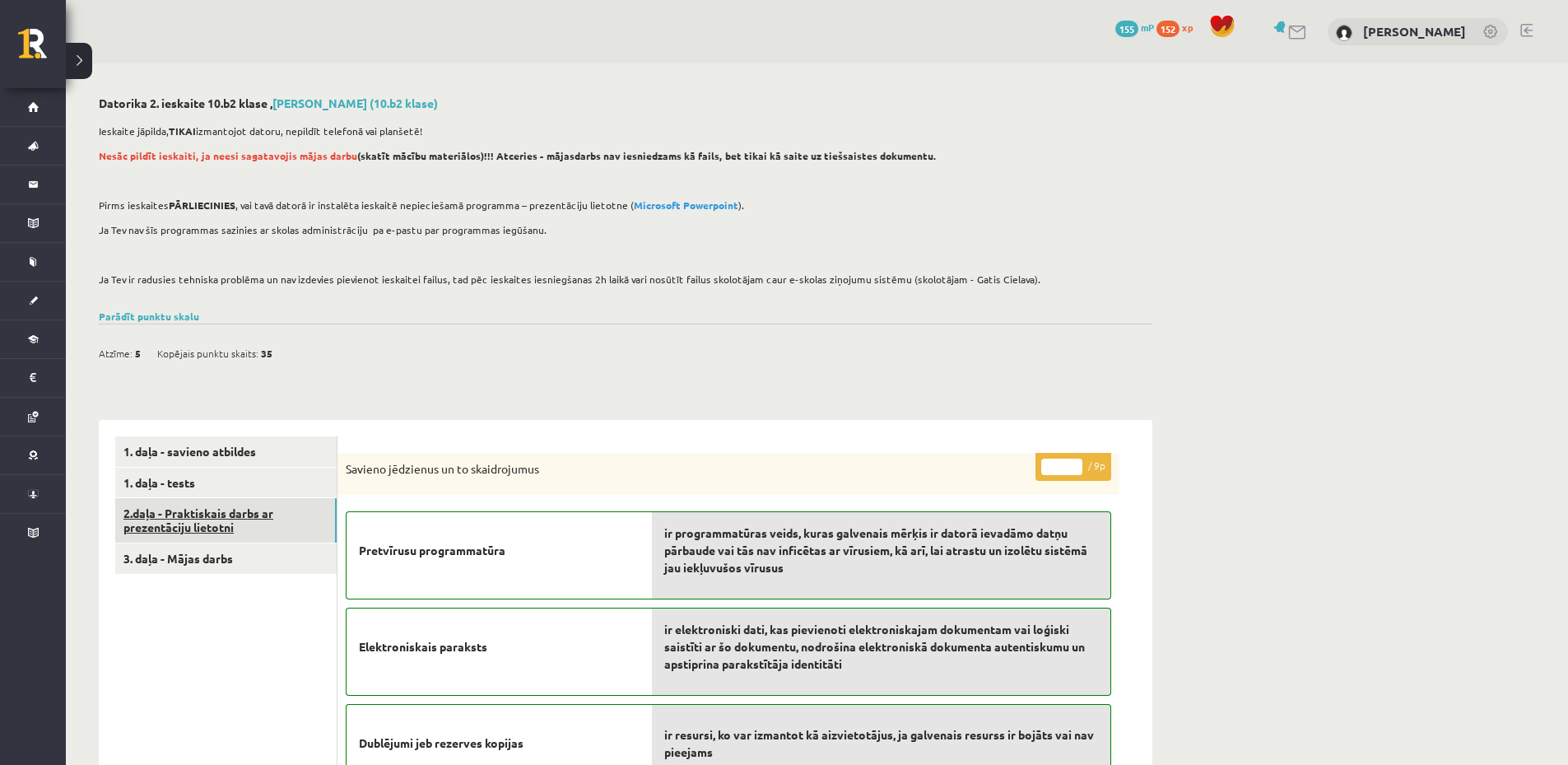
click at [208, 503] on link "2.daļa - Praktiskais darbs ar prezentāciju lietotni" at bounding box center [226, 519] width 221 height 44
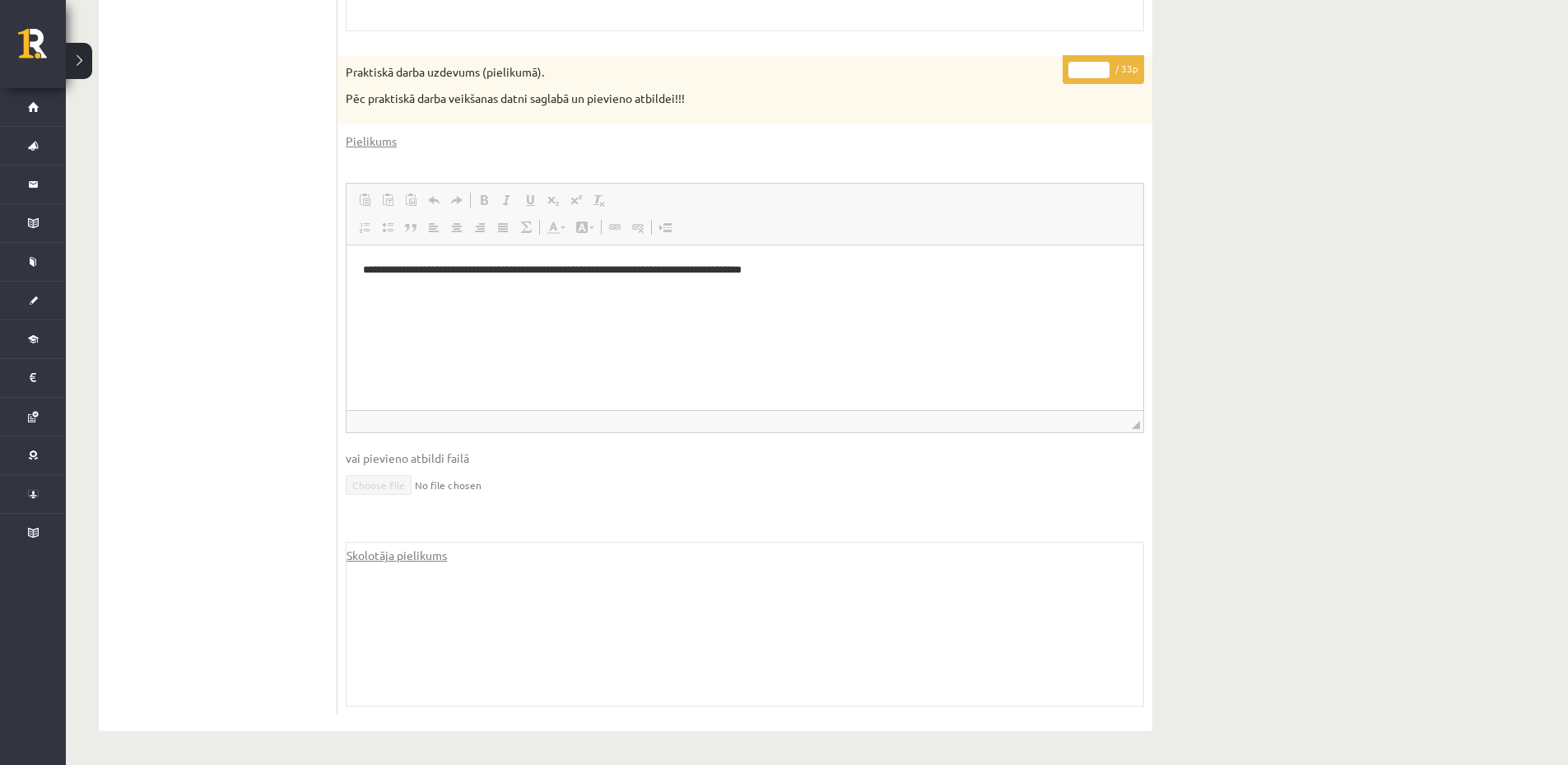
scroll to position [375, 0]
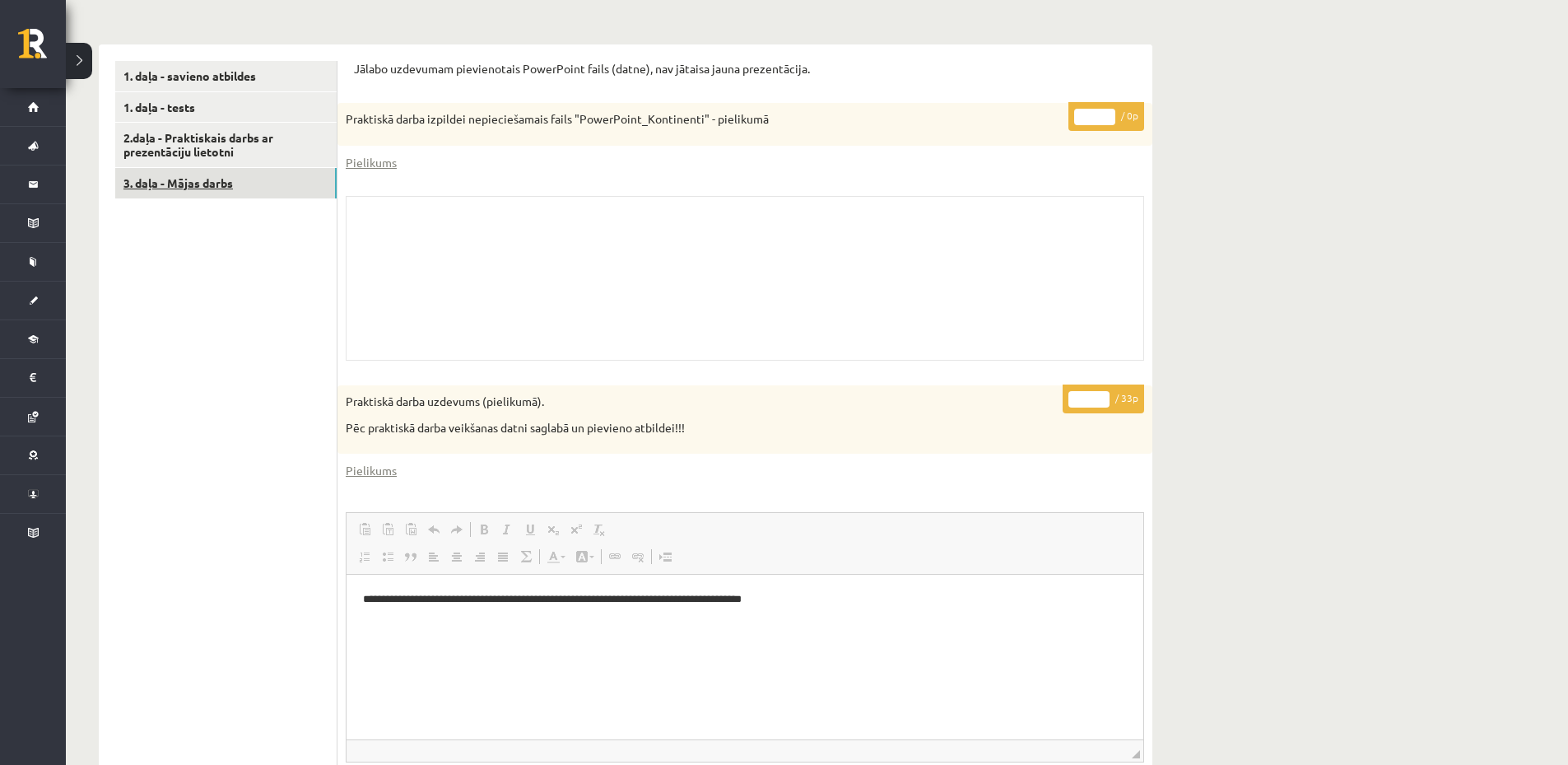
click at [191, 193] on link "3. daļa - Mājas darbs" at bounding box center [226, 183] width 221 height 31
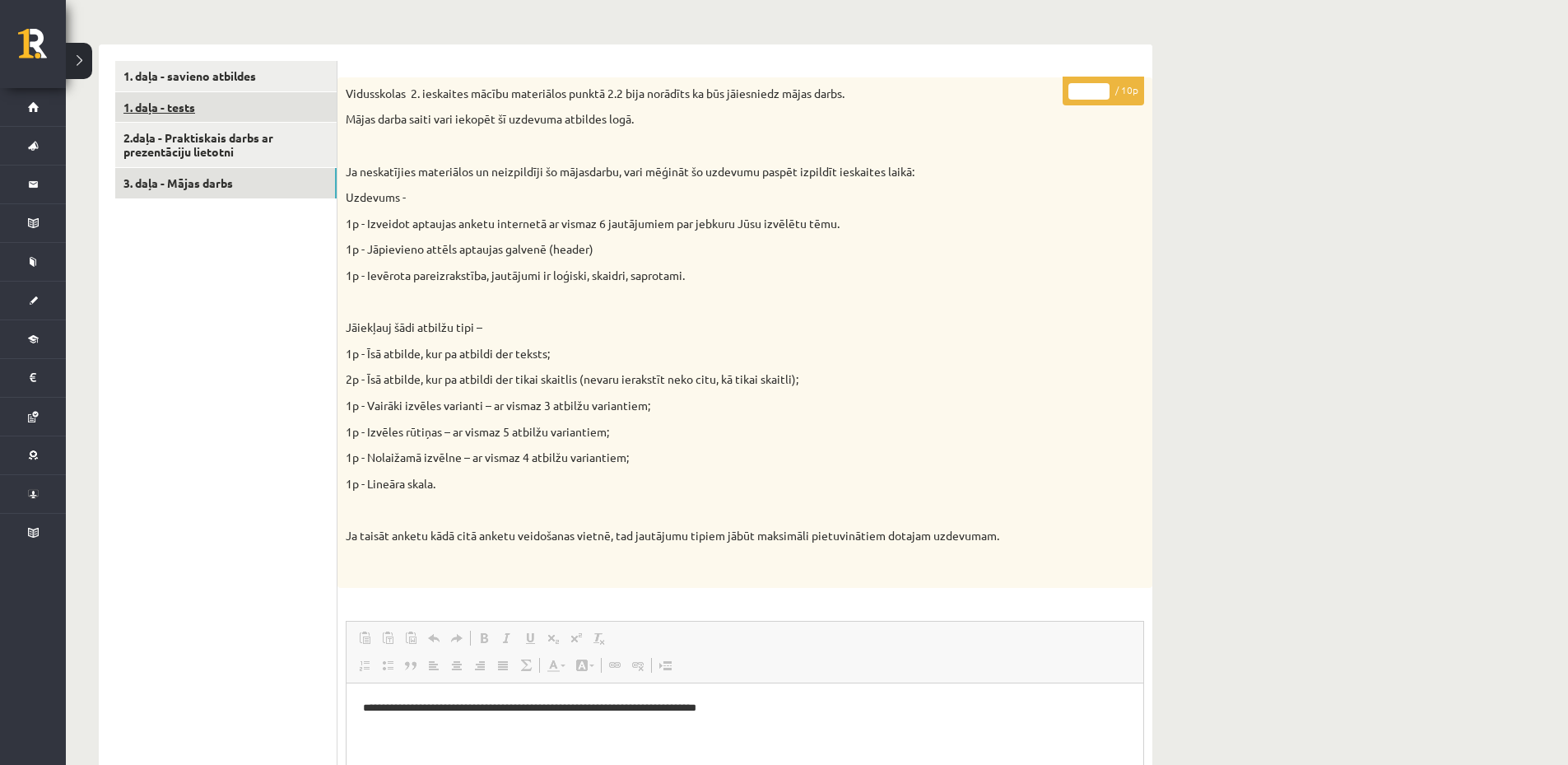
scroll to position [0, 0]
click at [194, 102] on link "1. daļa - tests" at bounding box center [226, 108] width 221 height 31
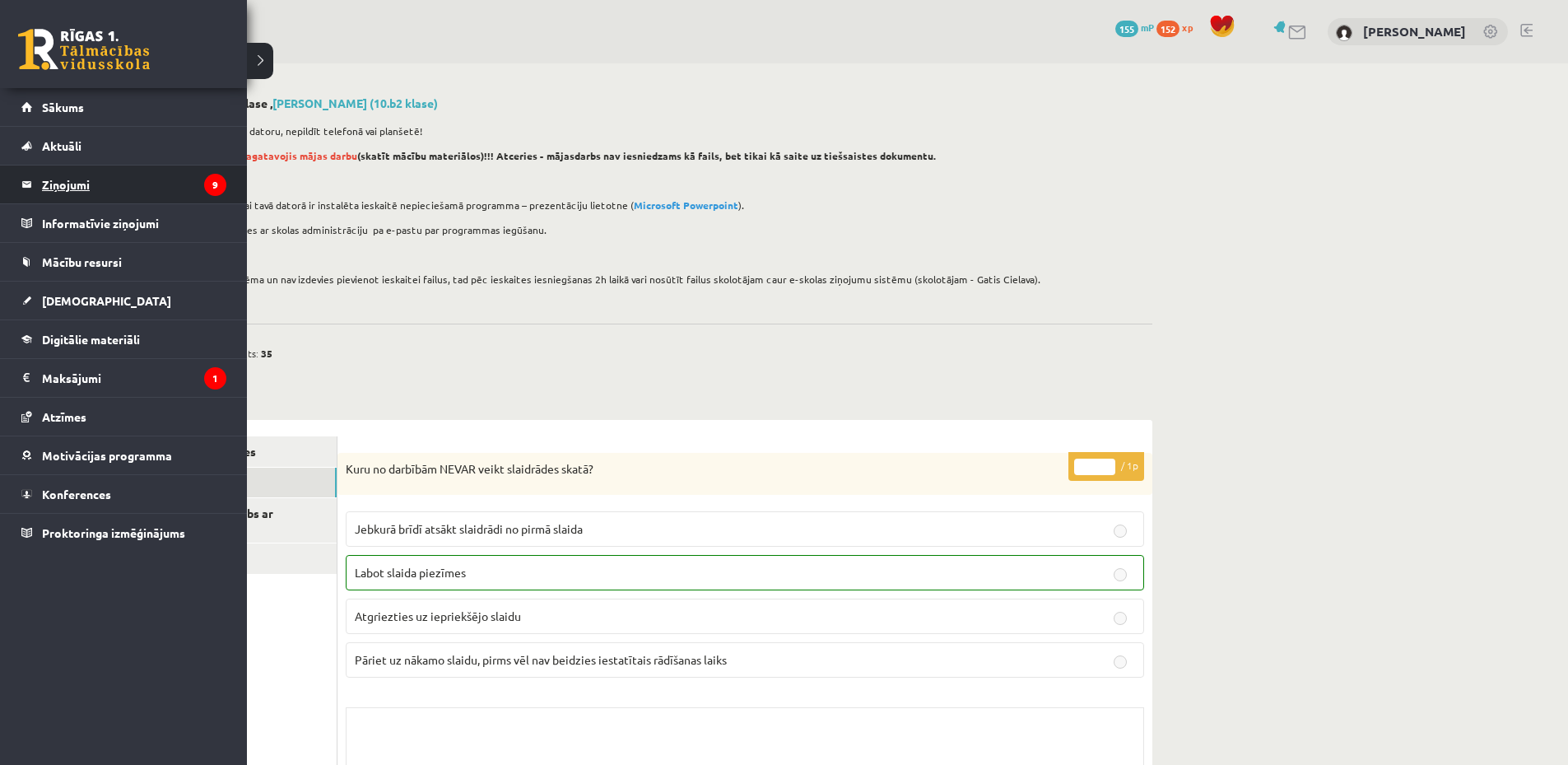
click at [67, 189] on legend "Ziņojumi 9" at bounding box center [133, 185] width 184 height 38
